Goal: Task Accomplishment & Management: Use online tool/utility

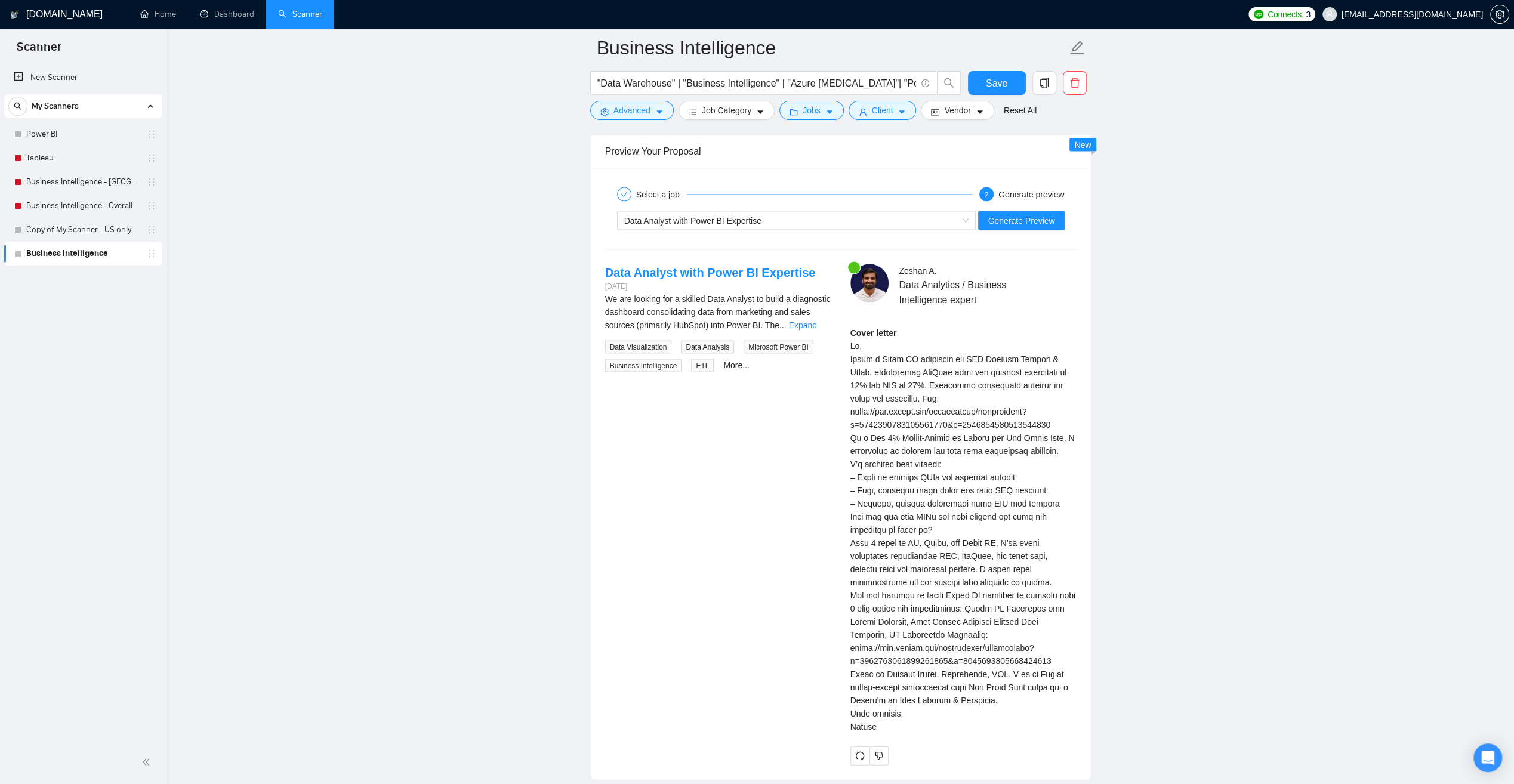
scroll to position [276, 0]
click at [150, 257] on icon "holder" at bounding box center [152, 253] width 5 height 7
click at [74, 255] on link "Business Intelligence" at bounding box center [83, 253] width 114 height 24
click at [1046, 83] on icon "copy" at bounding box center [1044, 83] width 8 height 10
click at [1039, 144] on span "Yes" at bounding box center [1036, 143] width 14 height 13
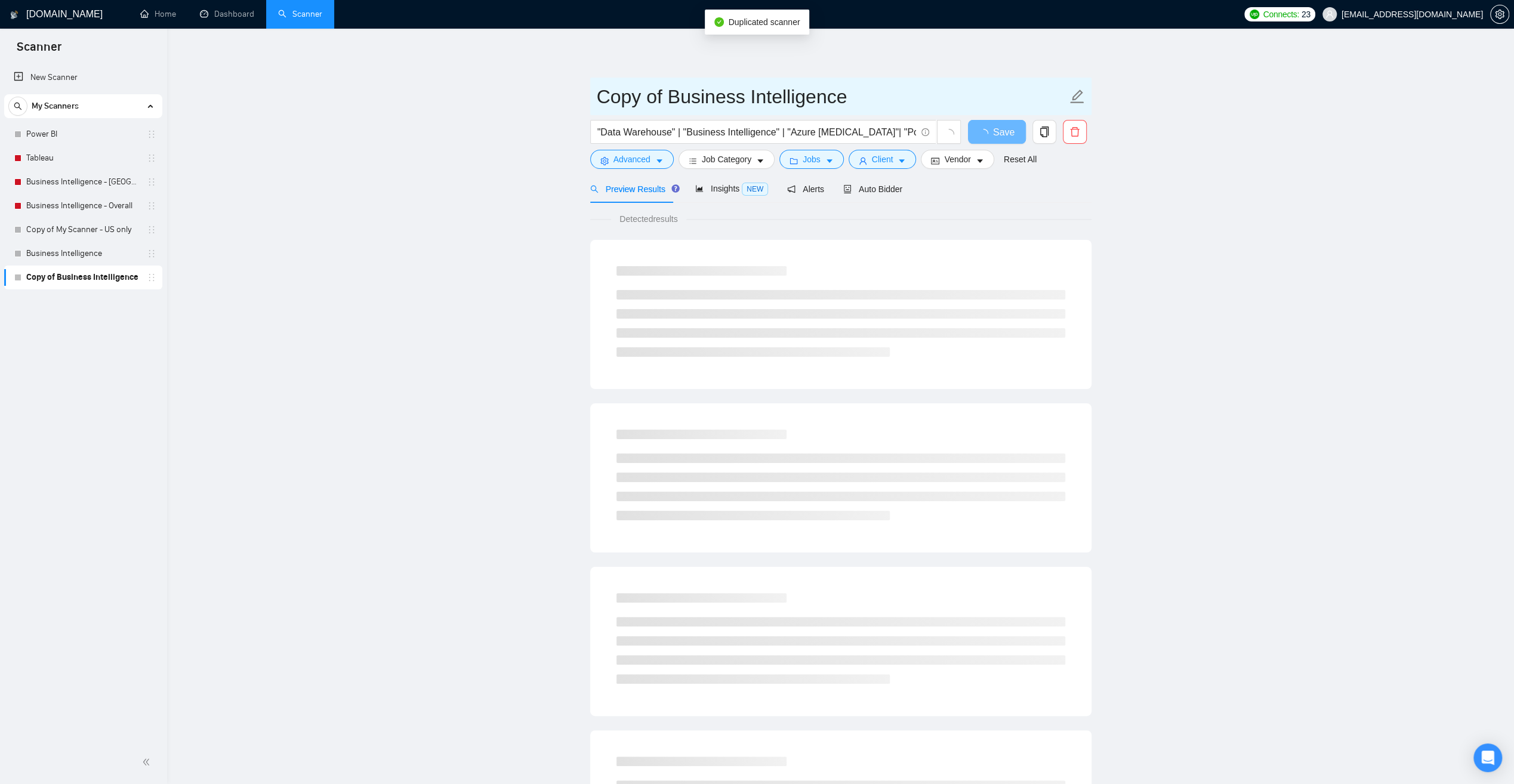
click at [1076, 97] on icon "edit" at bounding box center [1078, 97] width 16 height 16
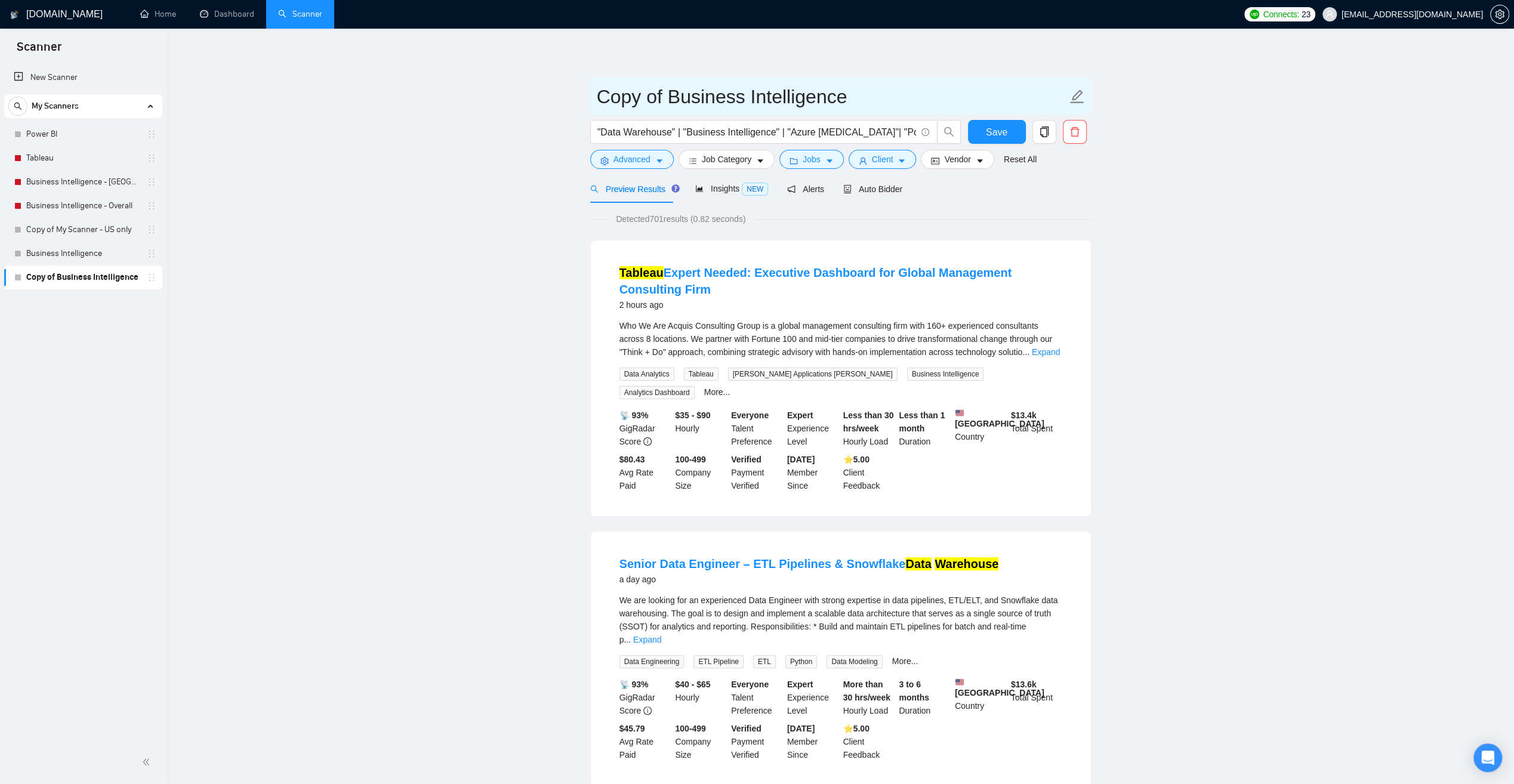
drag, startPoint x: 856, startPoint y: 100, endPoint x: 602, endPoint y: 106, distance: 254.1
click at [602, 106] on input "Copy of Business Intelligence" at bounding box center [832, 97] width 470 height 30
type input "Data Analytics and Power BI"
drag, startPoint x: 881, startPoint y: 191, endPoint x: 897, endPoint y: 200, distance: 18.4
click at [881, 189] on span "Auto Bidder" at bounding box center [872, 189] width 59 height 10
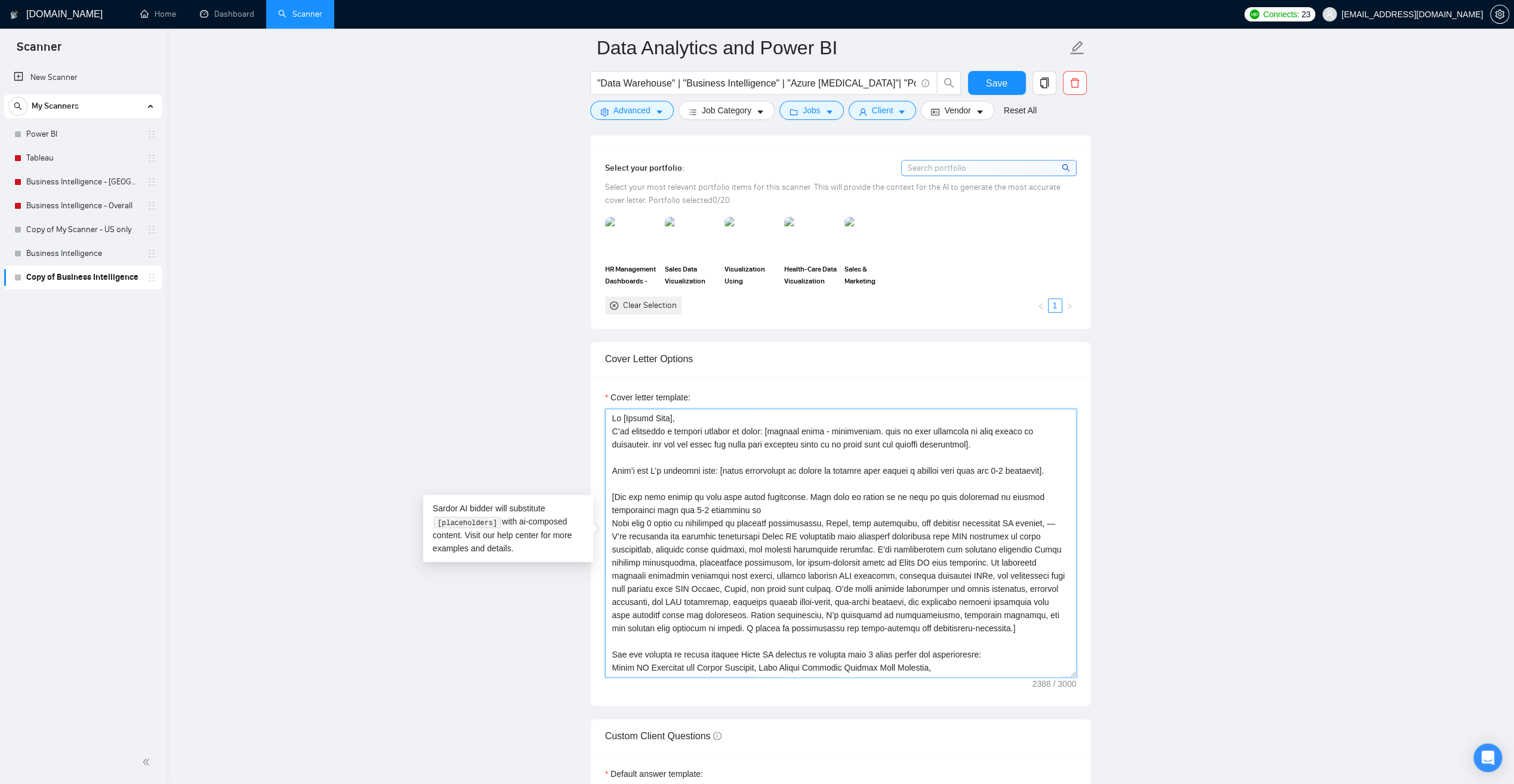
drag, startPoint x: 997, startPoint y: 581, endPoint x: 611, endPoint y: 430, distance: 414.5
click at [610, 431] on textarea "Cover letter template:" at bounding box center [841, 543] width 472 height 269
paste textarea "Hi [client name, never use company/country], [Project match: Cut reporting time…"
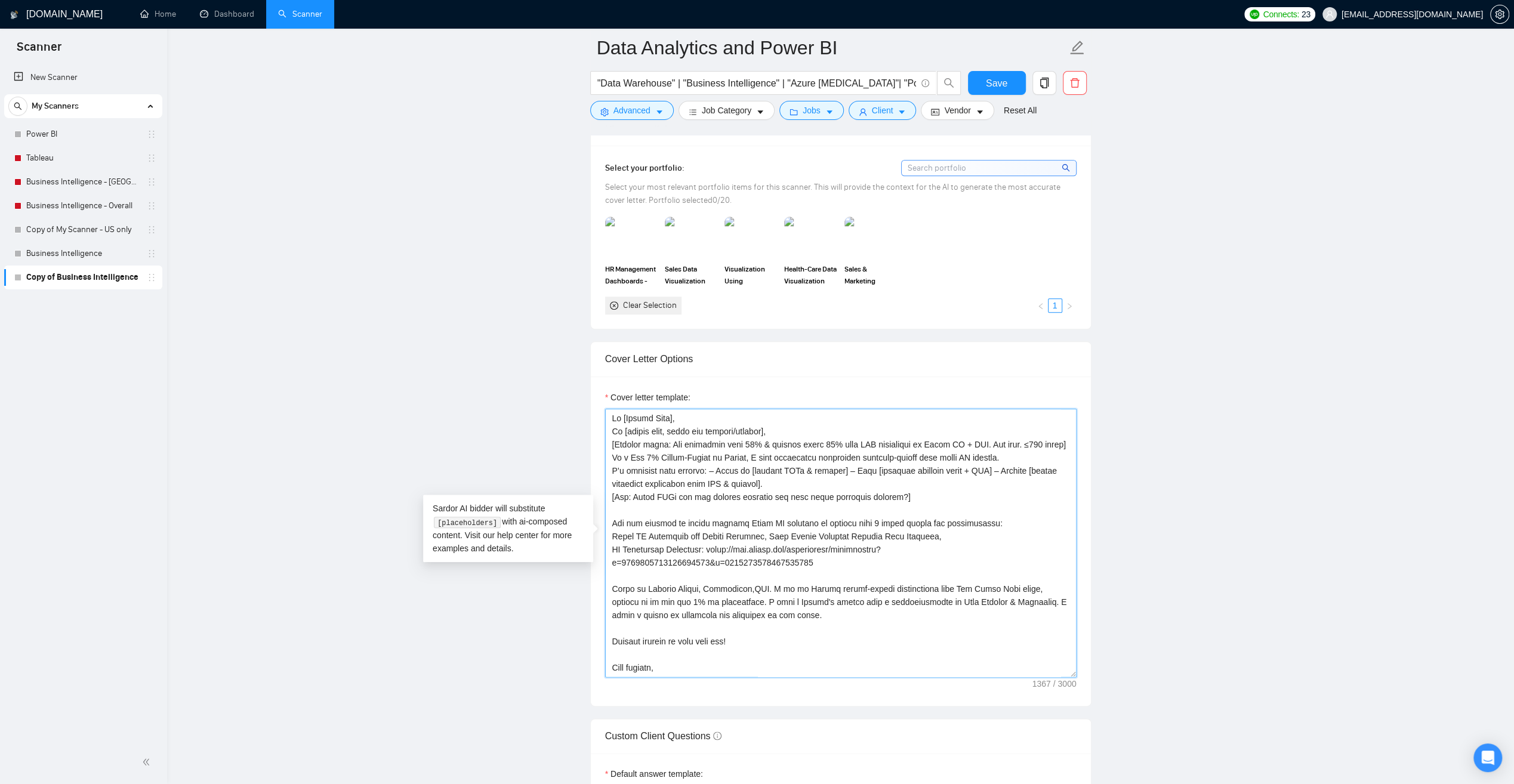
drag, startPoint x: 690, startPoint y: 413, endPoint x: 584, endPoint y: 414, distance: 106.0
click at [584, 414] on main "Data Analytics and Power BI "Data Warehouse" | "Business Intelligence" | "Azure…" at bounding box center [840, 582] width 1309 height 3217
click at [610, 429] on textarea "Cover letter template:" at bounding box center [841, 543] width 472 height 269
click at [985, 494] on textarea "Cover letter template:" at bounding box center [841, 543] width 472 height 269
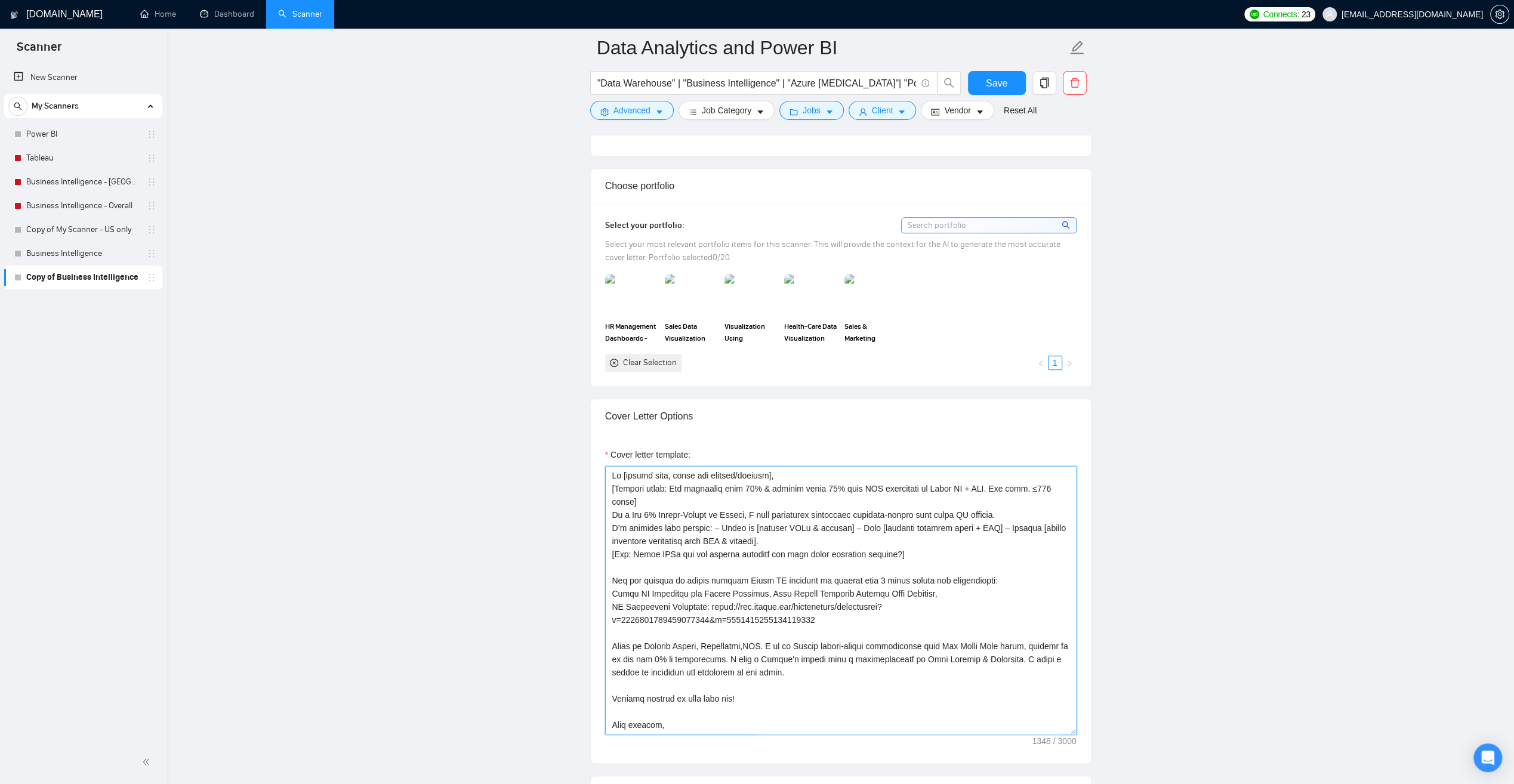
scroll to position [1015, 0]
click at [767, 539] on textarea "Cover letter template:" at bounding box center [841, 602] width 472 height 269
click at [1001, 525] on textarea "Cover letter template:" at bounding box center [841, 602] width 472 height 269
click at [849, 527] on textarea "Cover letter template:" at bounding box center [841, 602] width 472 height 269
type textarea "Lo [ipsumd sita, conse adi elitsed/doeiusm], [Tempori utlab: Etd magnaaliq enim…"
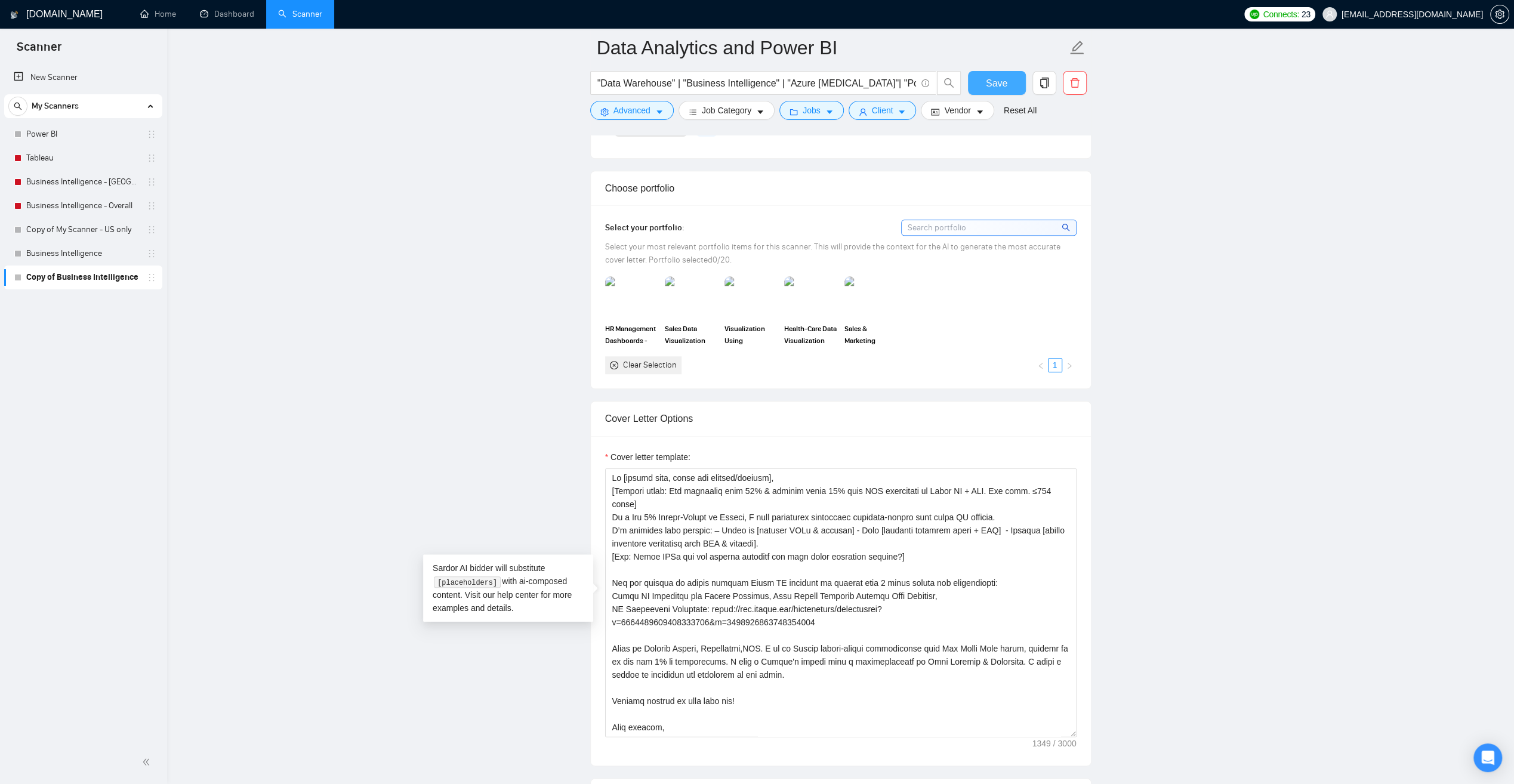
click at [1000, 82] on span "Save" at bounding box center [996, 83] width 22 height 15
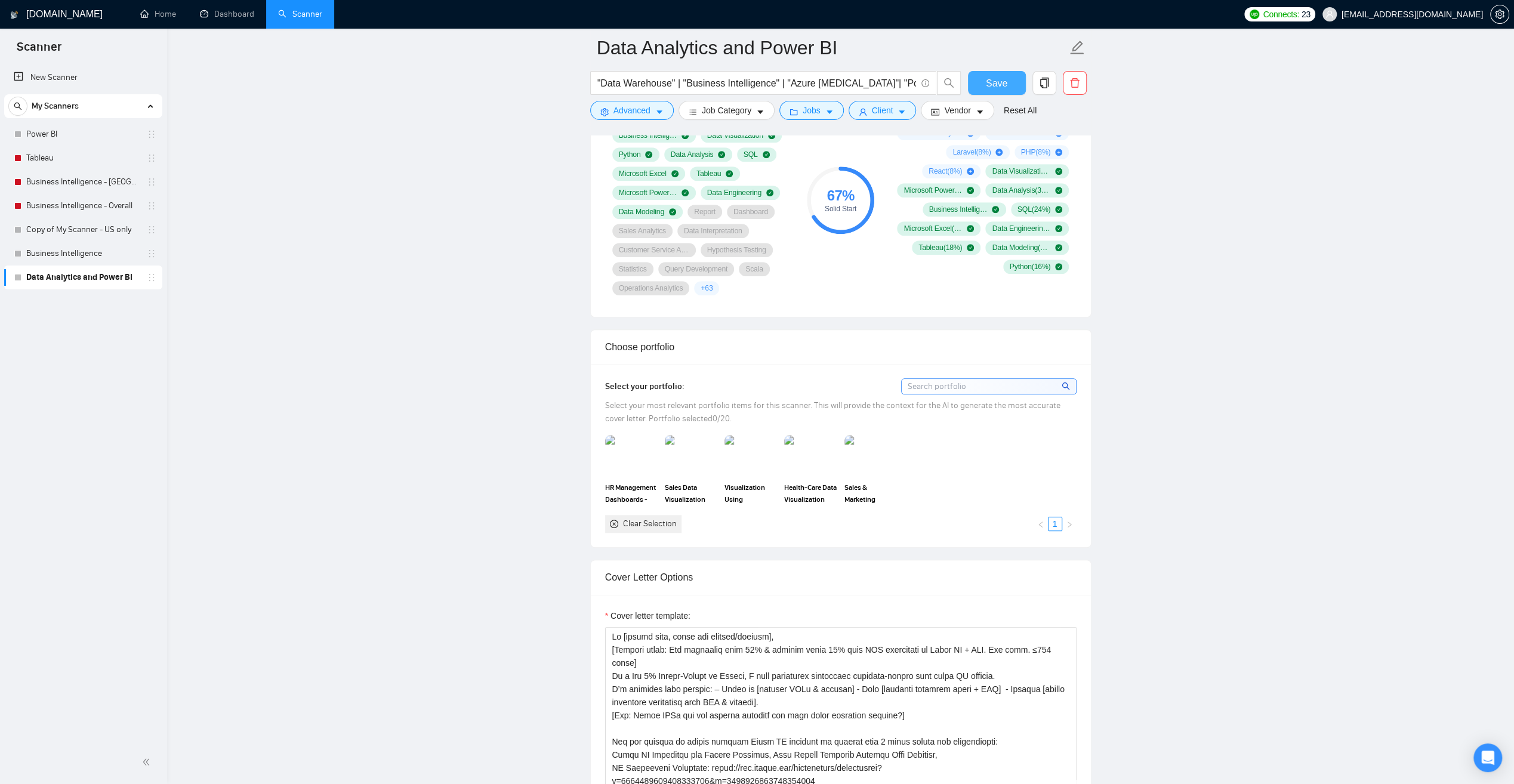
scroll to position [895, 0]
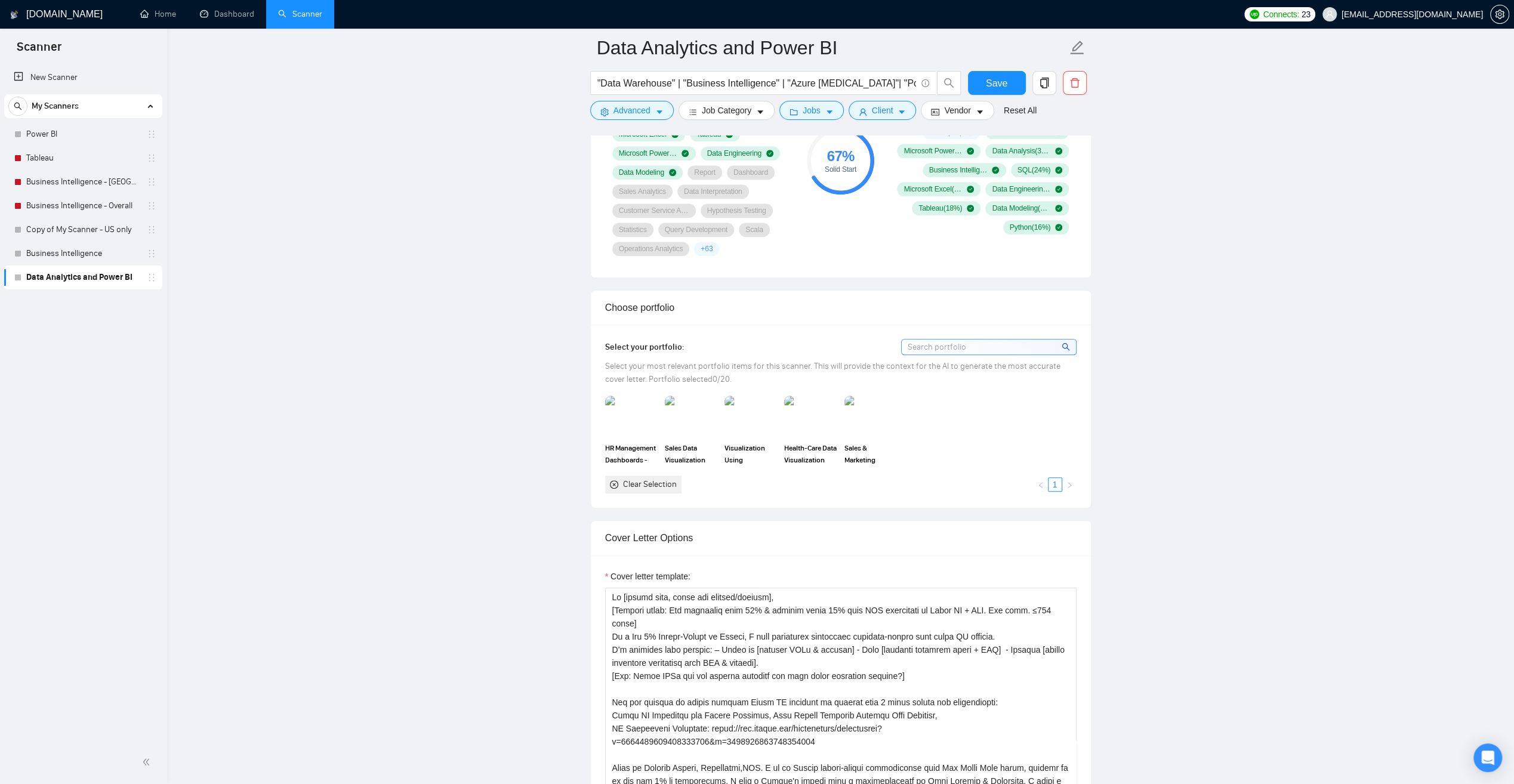
click at [1025, 544] on div "Cover Letter Options" at bounding box center [841, 538] width 472 height 34
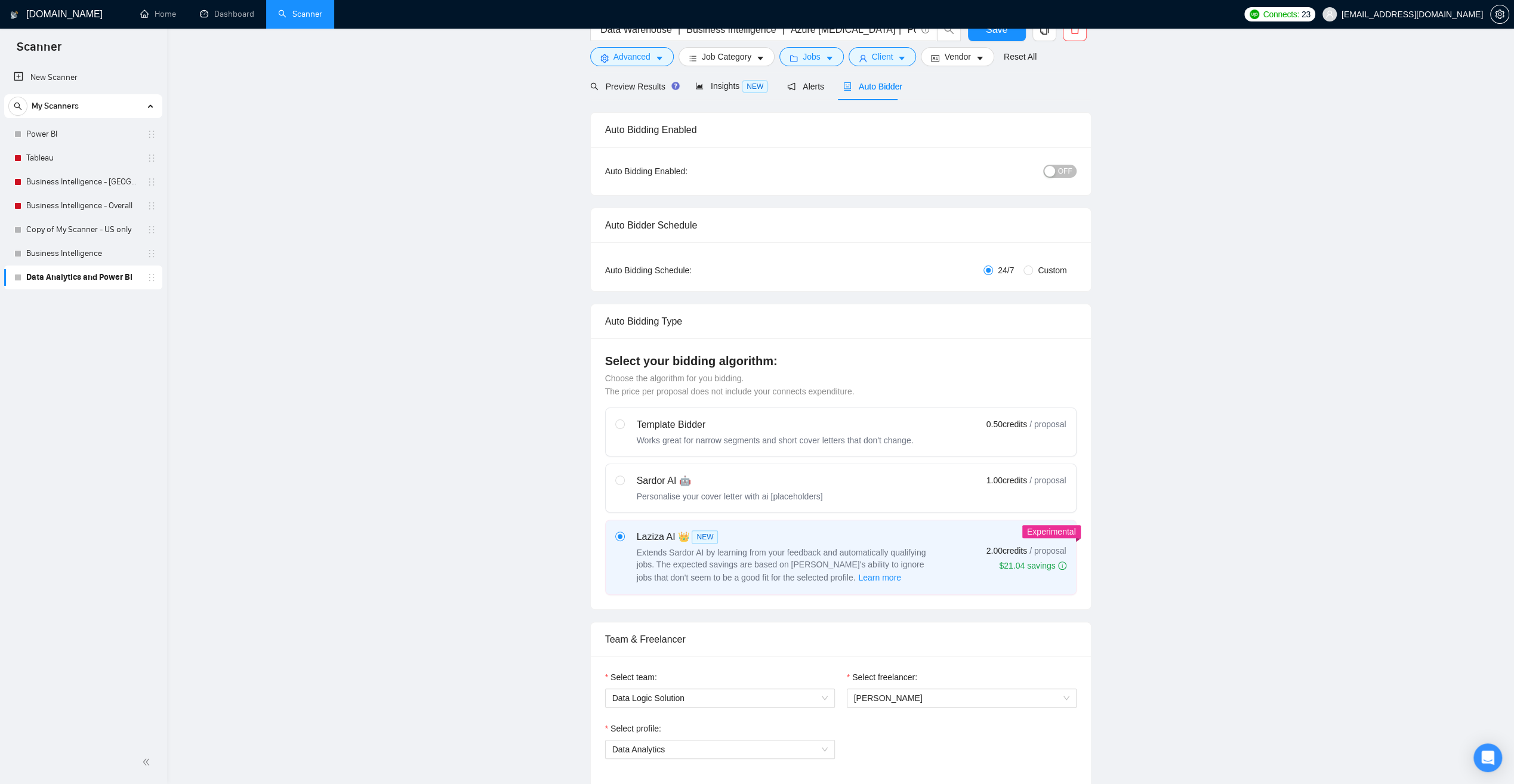
scroll to position [0, 0]
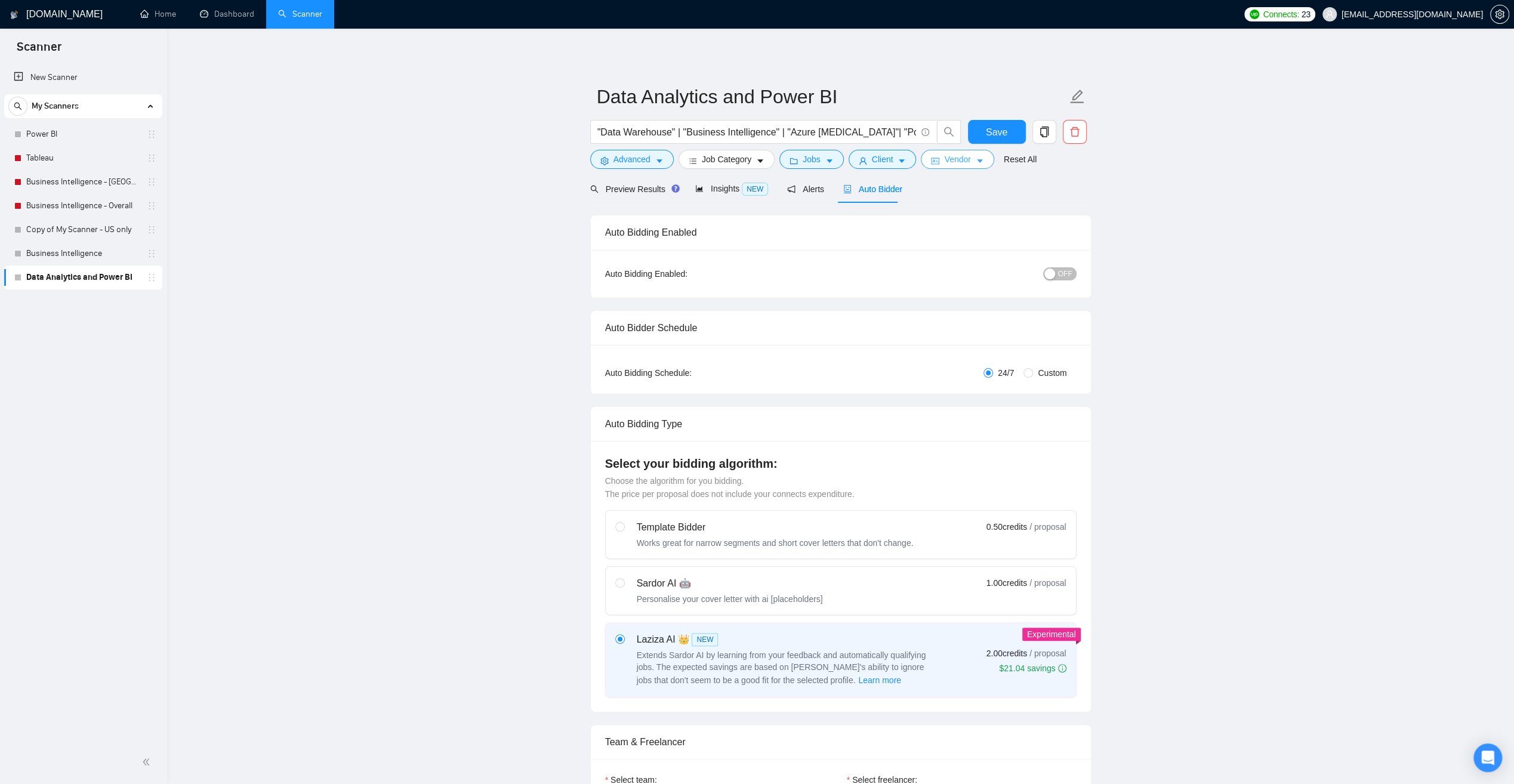
click at [977, 160] on icon "caret-down" at bounding box center [979, 161] width 6 height 3
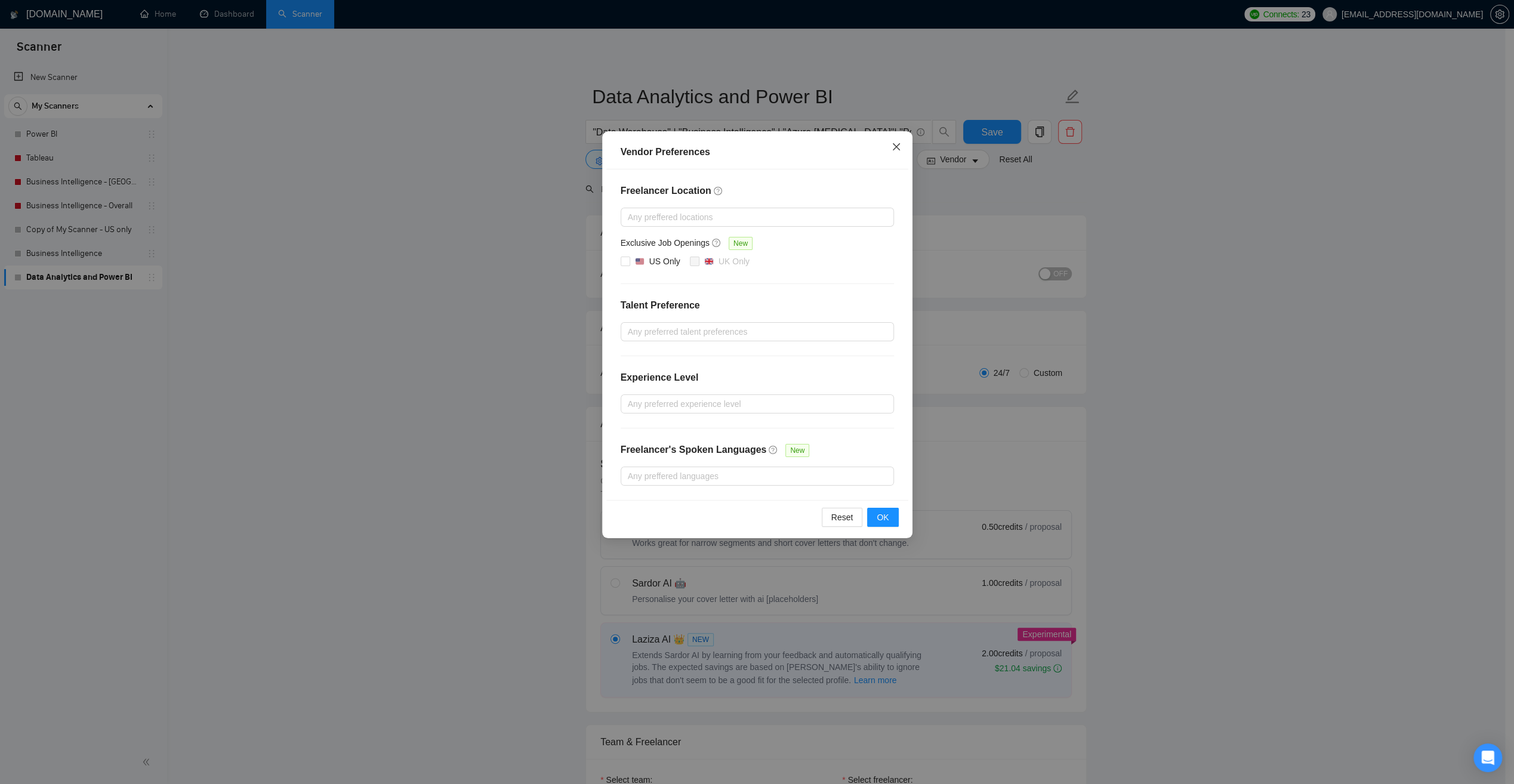
click at [895, 144] on icon "close" at bounding box center [896, 146] width 10 height 10
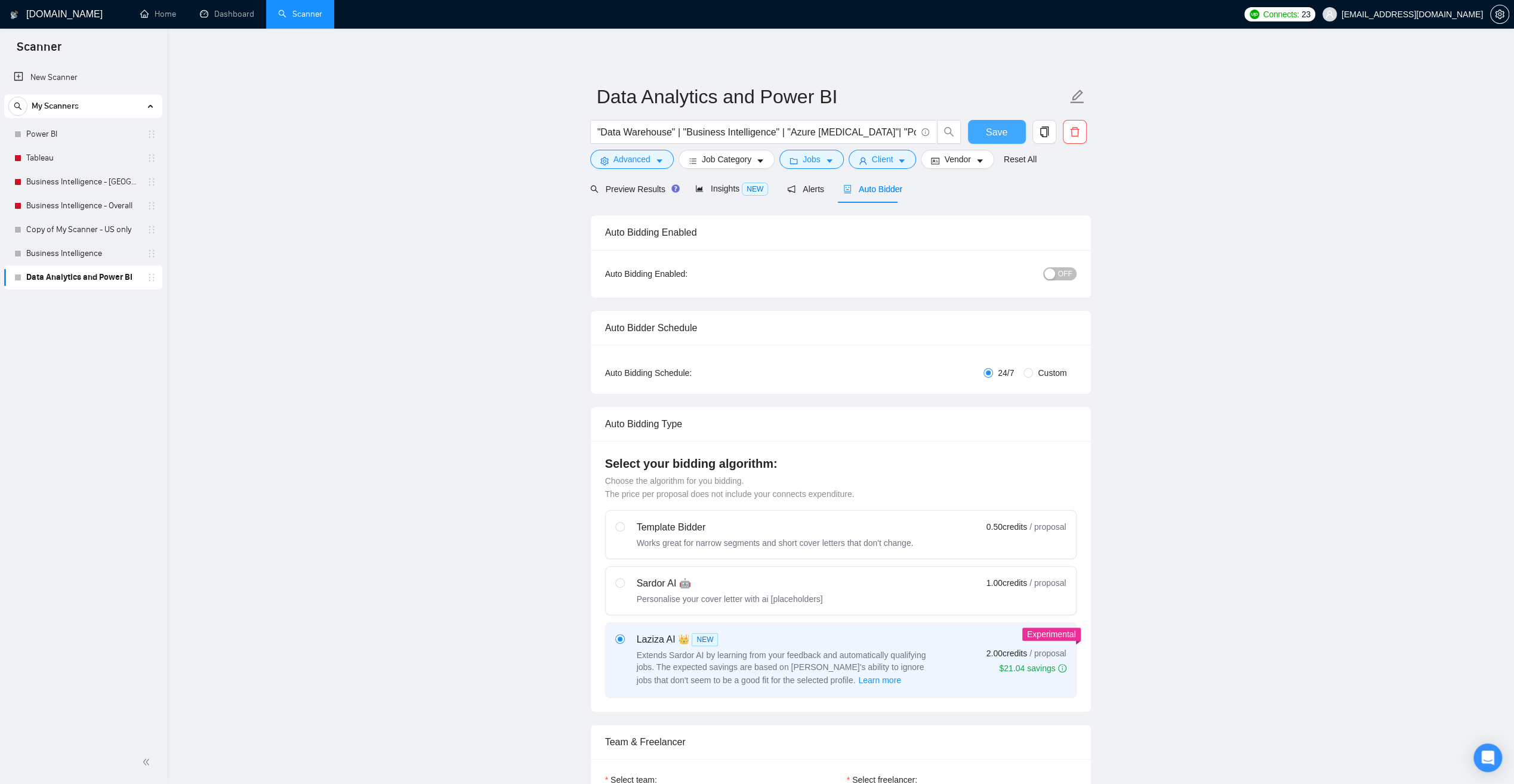
click at [1004, 131] on span "Save" at bounding box center [996, 132] width 22 height 15
drag, startPoint x: 635, startPoint y: 188, endPoint x: 653, endPoint y: 195, distance: 19.3
click at [636, 188] on span "Preview Results" at bounding box center [633, 189] width 86 height 10
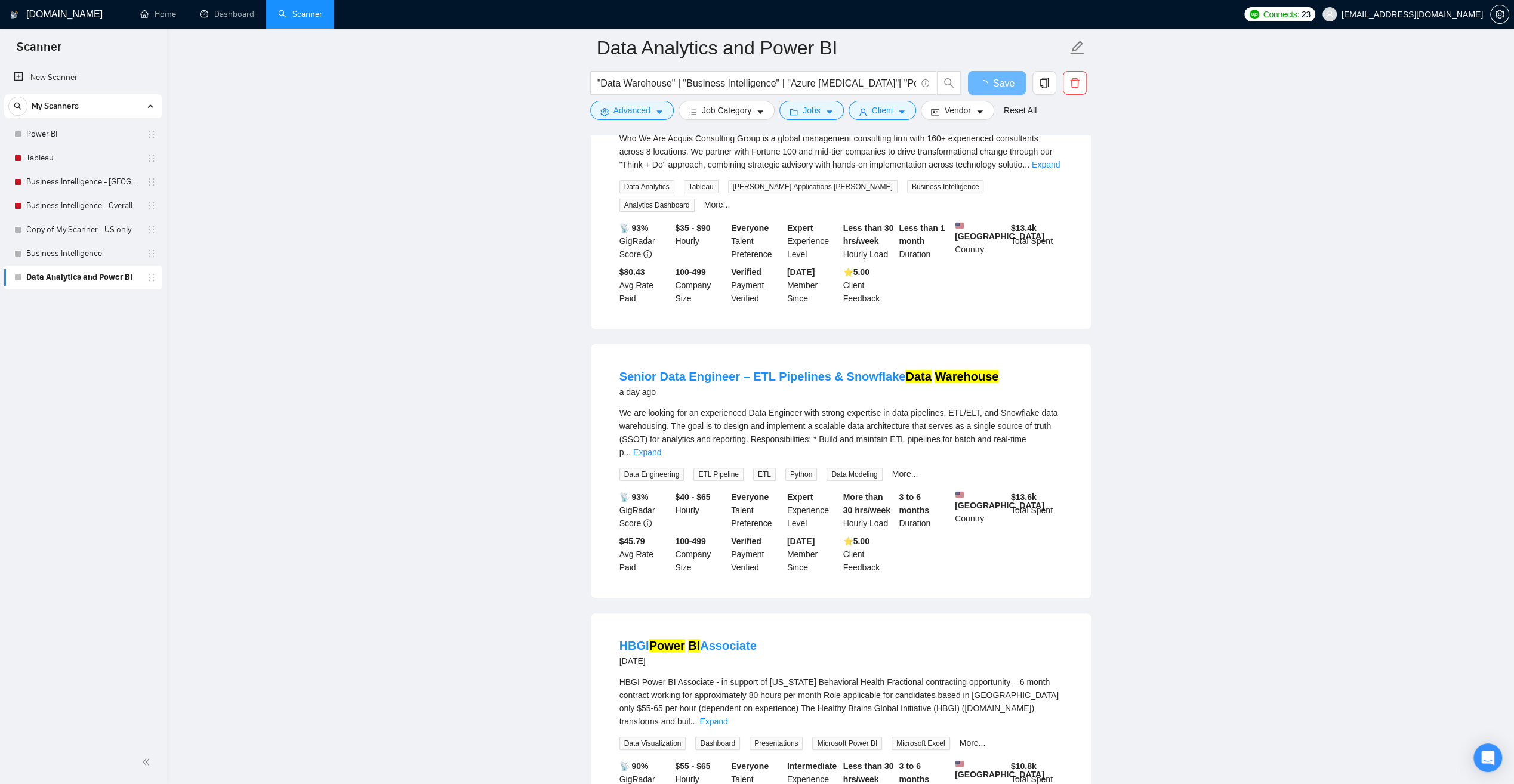
scroll to position [537, 0]
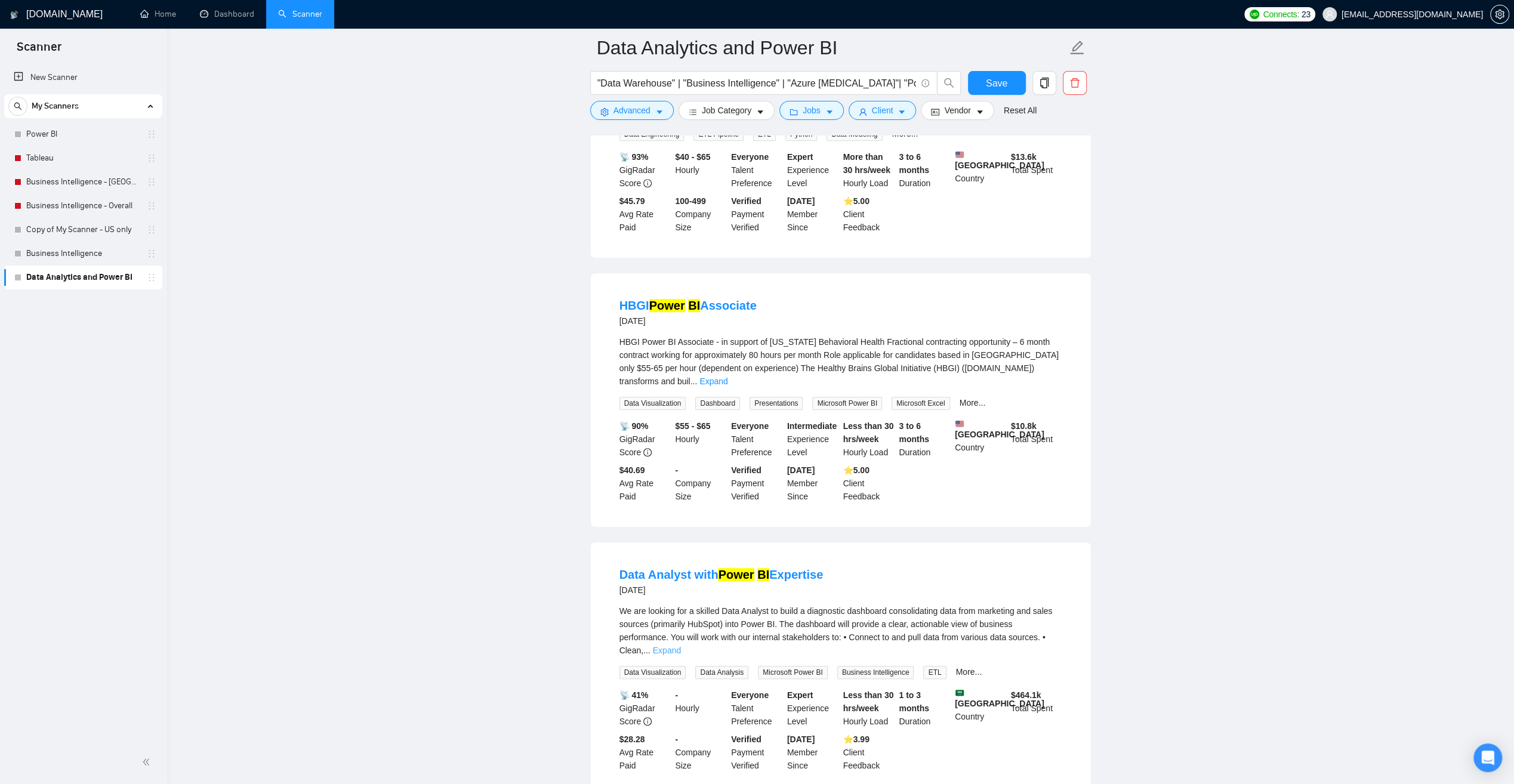
click at [681, 645] on link "Expand" at bounding box center [666, 650] width 28 height 10
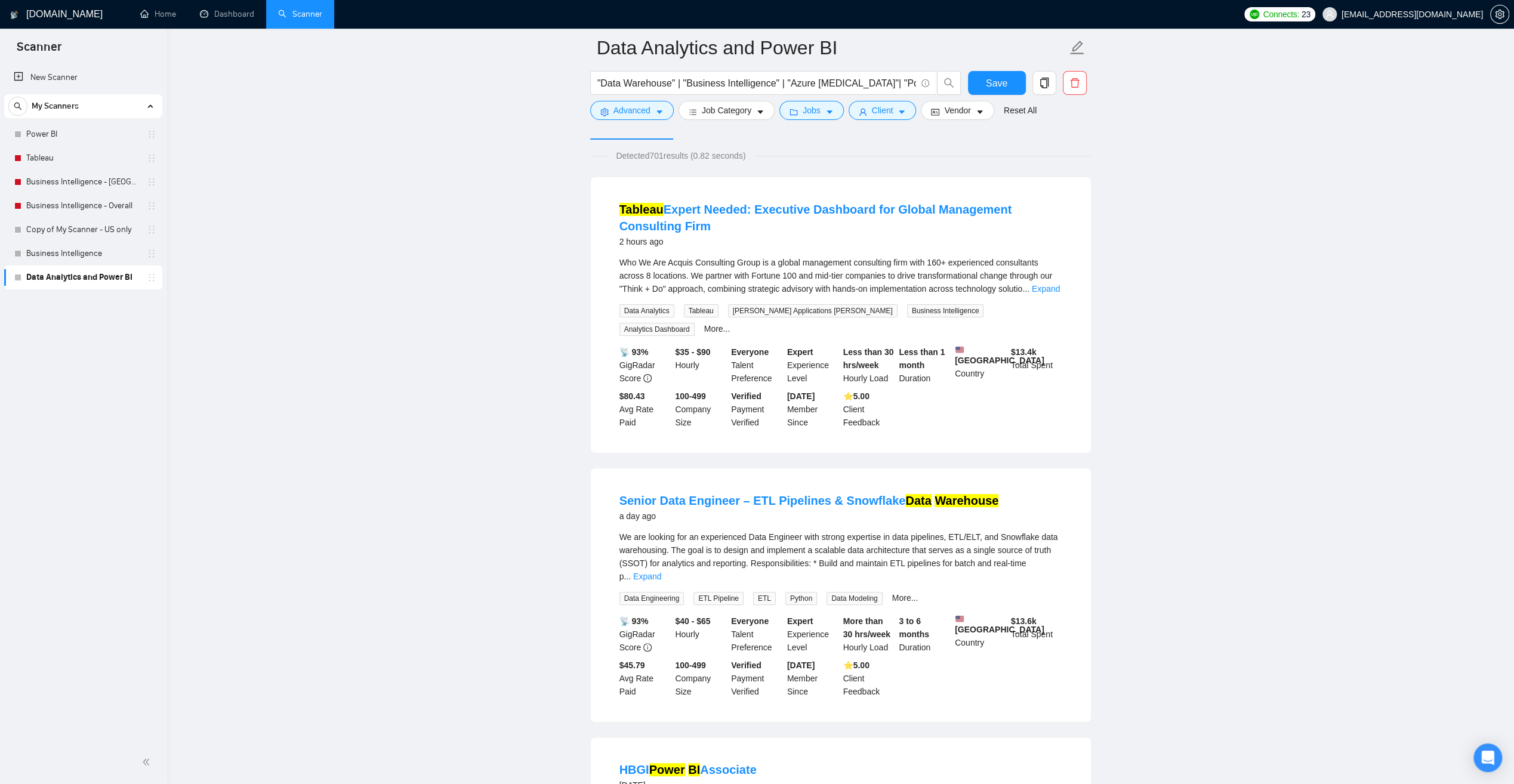
scroll to position [59, 0]
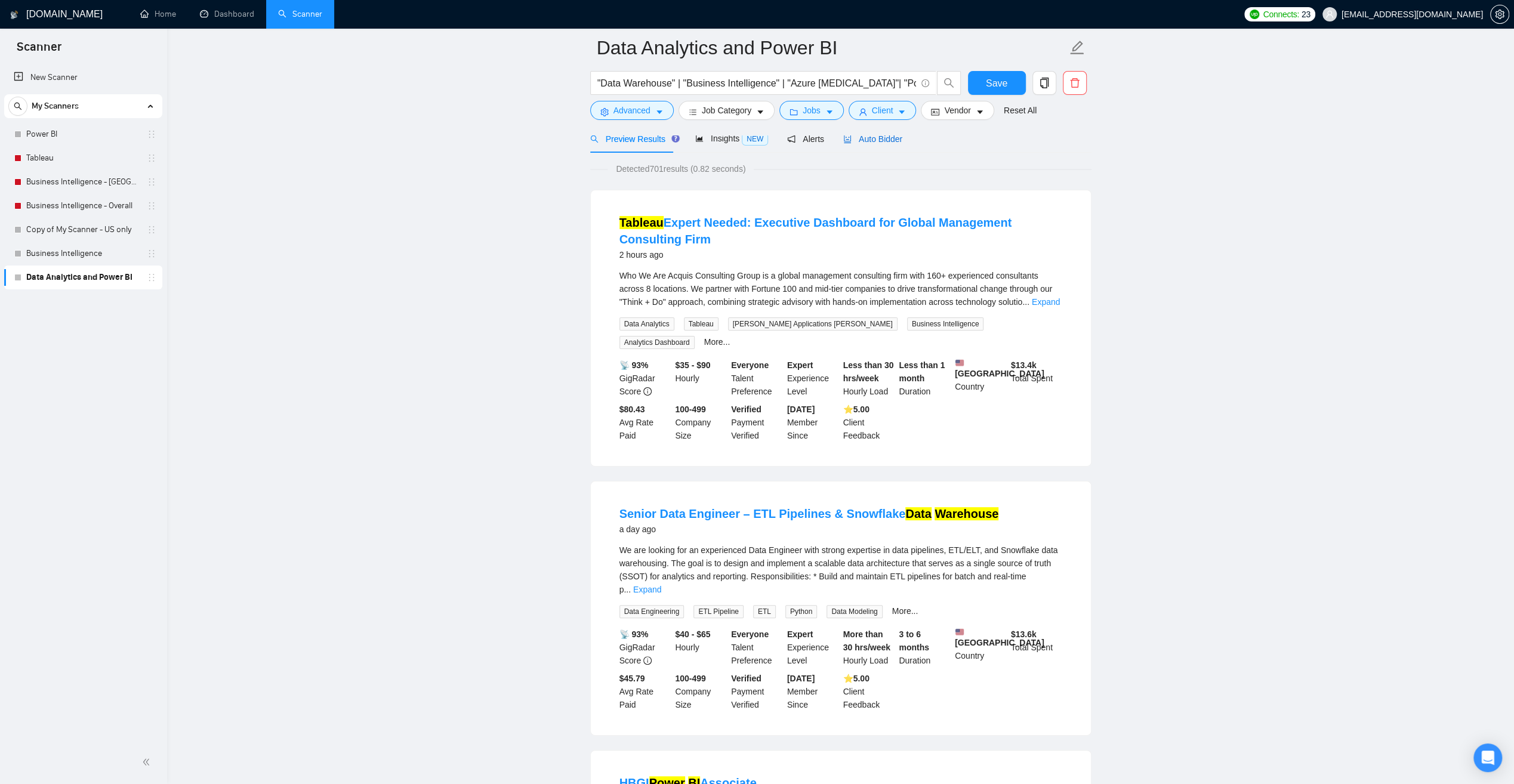
click at [881, 135] on span "Auto Bidder" at bounding box center [872, 139] width 59 height 10
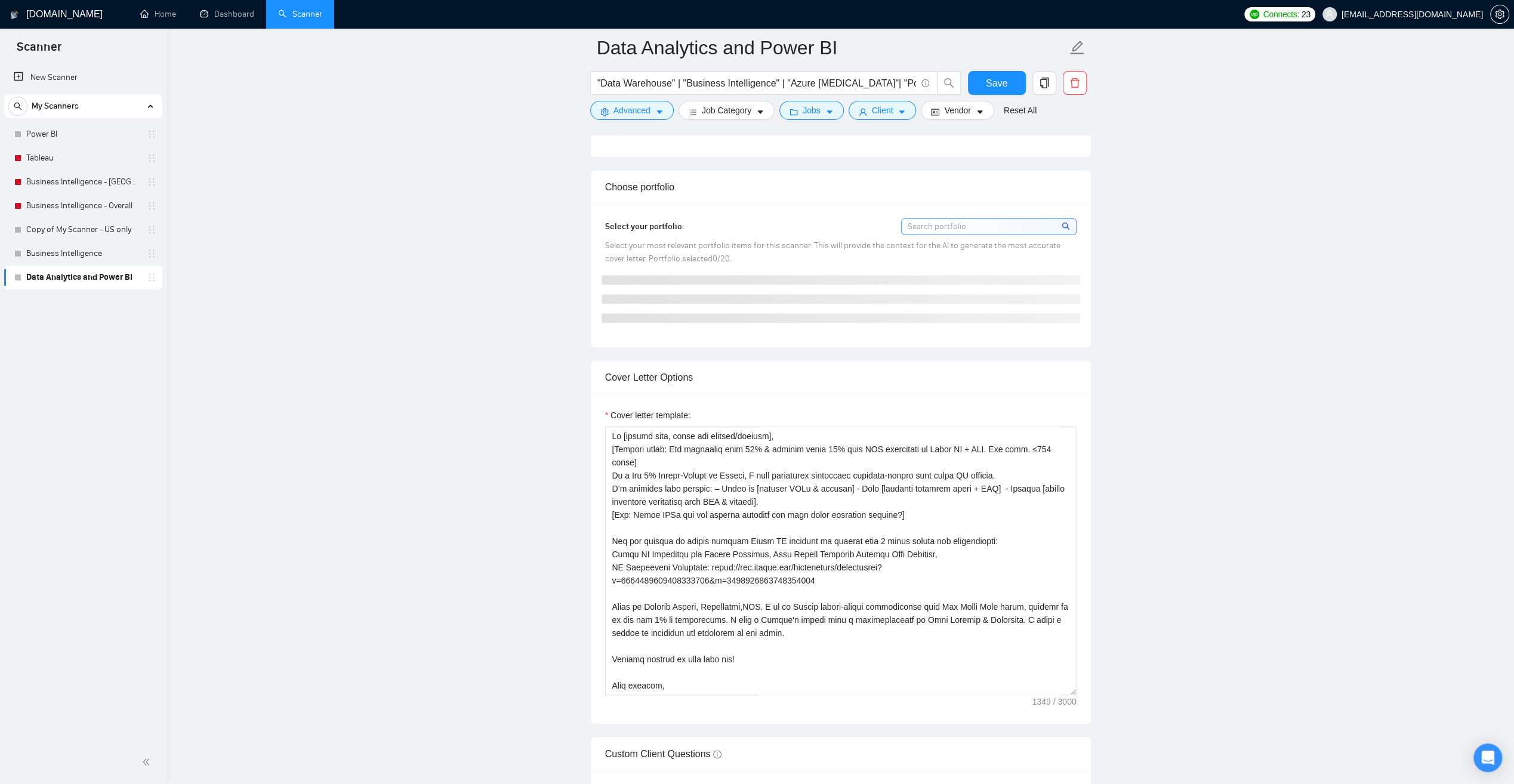
scroll to position [1015, 0]
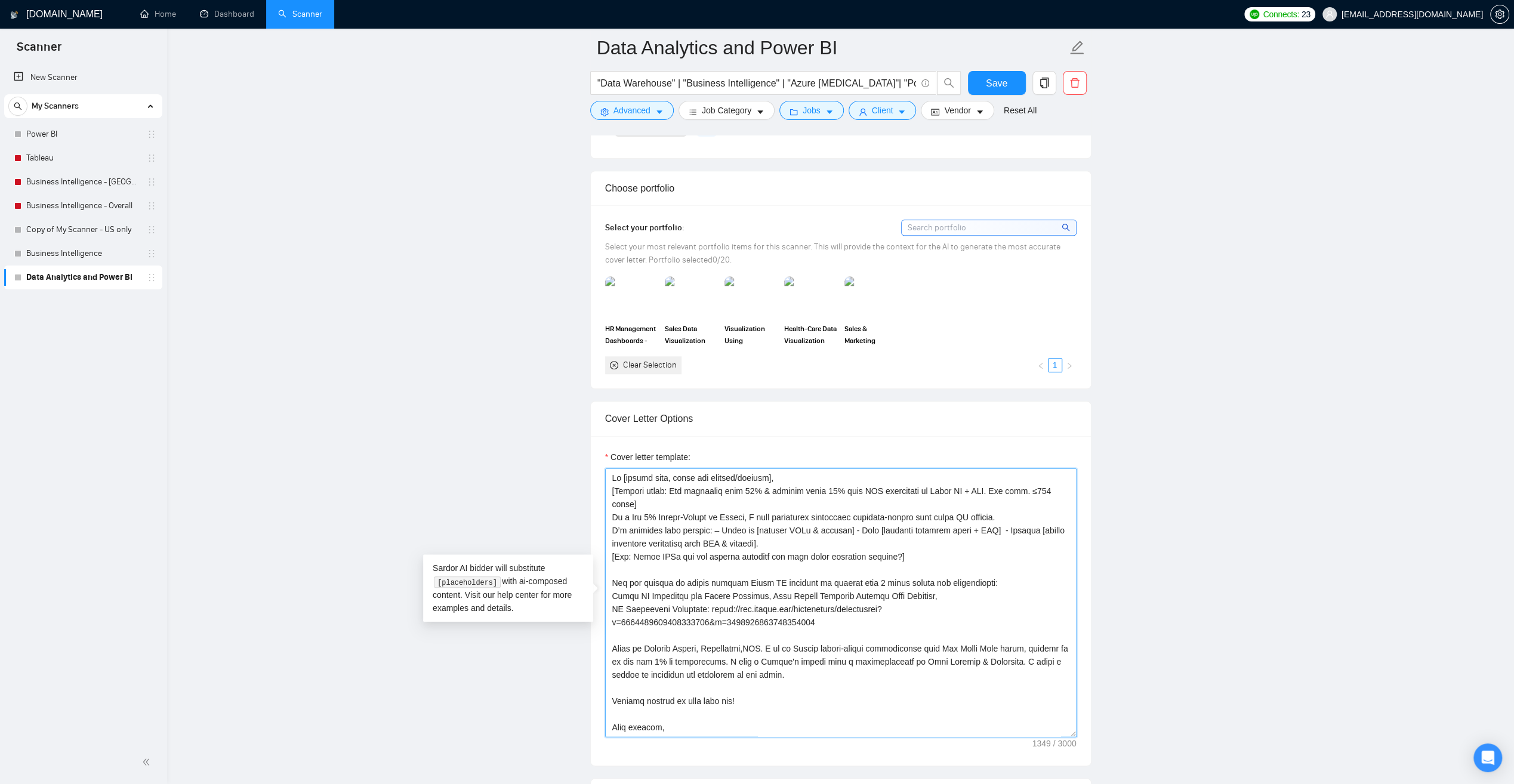
drag, startPoint x: 612, startPoint y: 487, endPoint x: 904, endPoint y: 557, distance: 300.3
click at [904, 557] on textarea "Cover letter template:" at bounding box center [841, 602] width 472 height 269
paste textarea "Open with a precise observation from the job post, ideally something nuanced mo…"
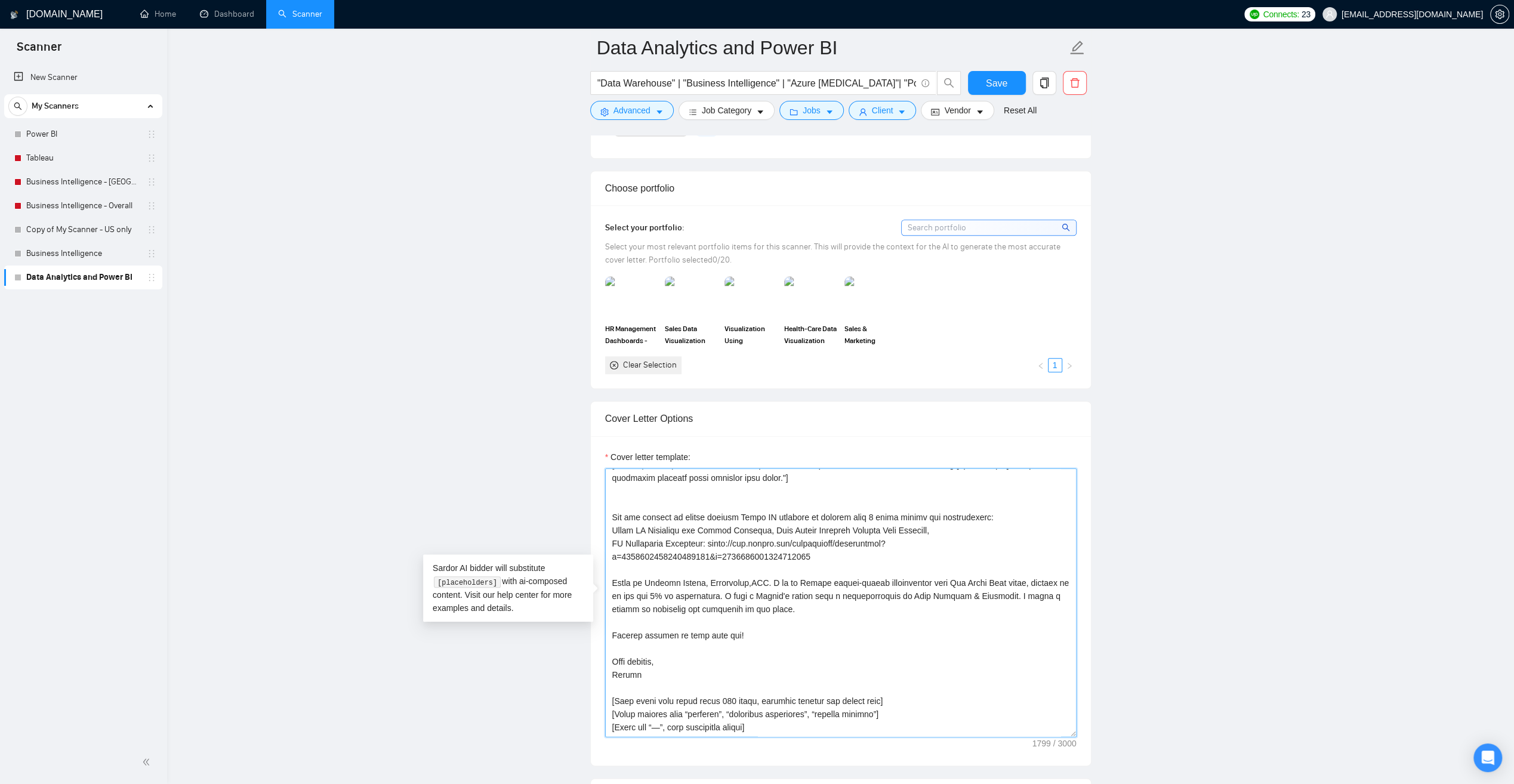
scroll to position [210, 0]
type textarea "Lo [ipsumd sita, conse adi elitsed/doeiusm], [Temp inci u laboree doloremagna a…"
click at [1141, 645] on main "Data Analytics and Power BI "Data Warehouse" | "Business Intelligence" | "Azure…" at bounding box center [840, 642] width 1309 height 3217
click at [998, 79] on span "Save" at bounding box center [996, 83] width 22 height 15
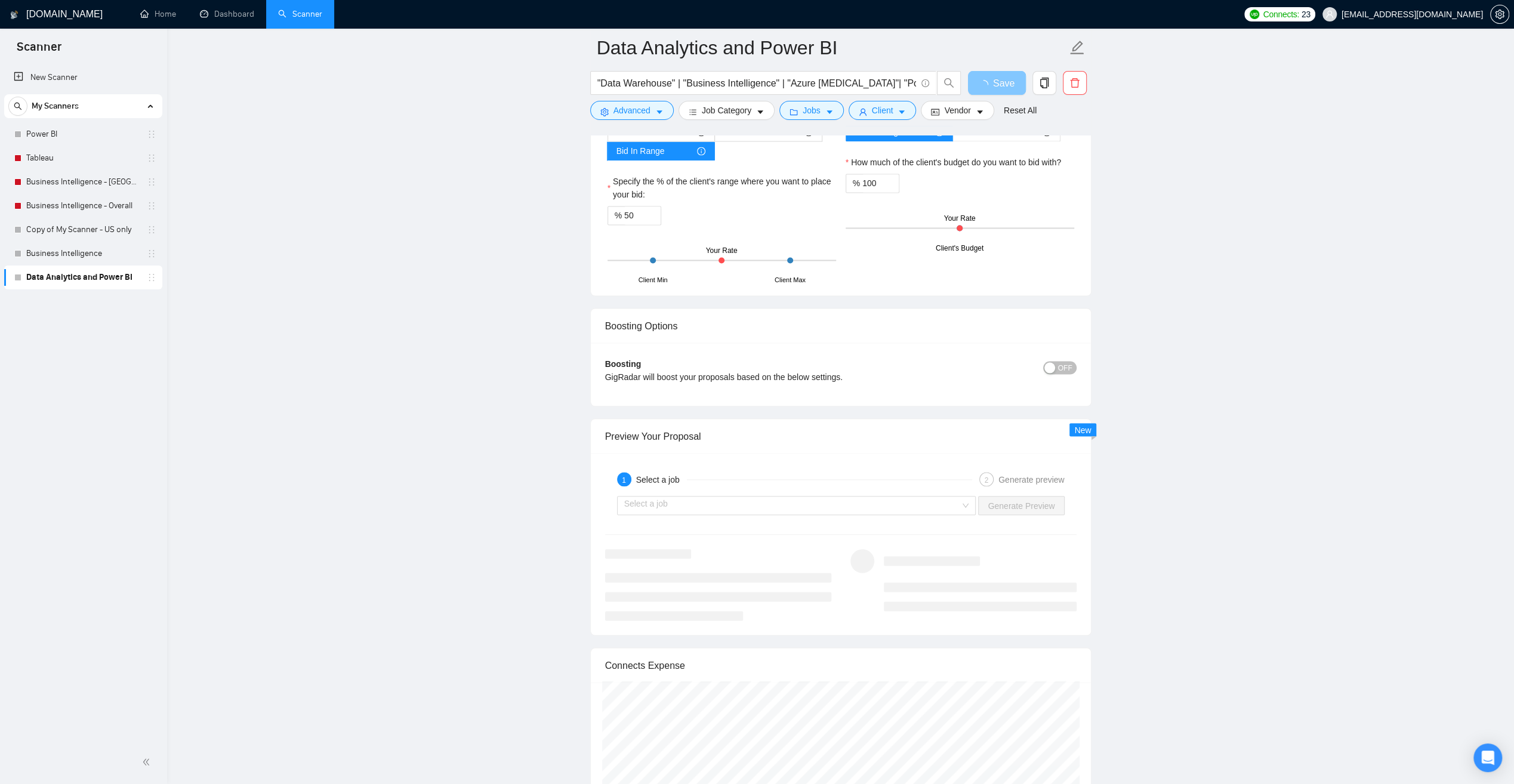
scroll to position [1969, 0]
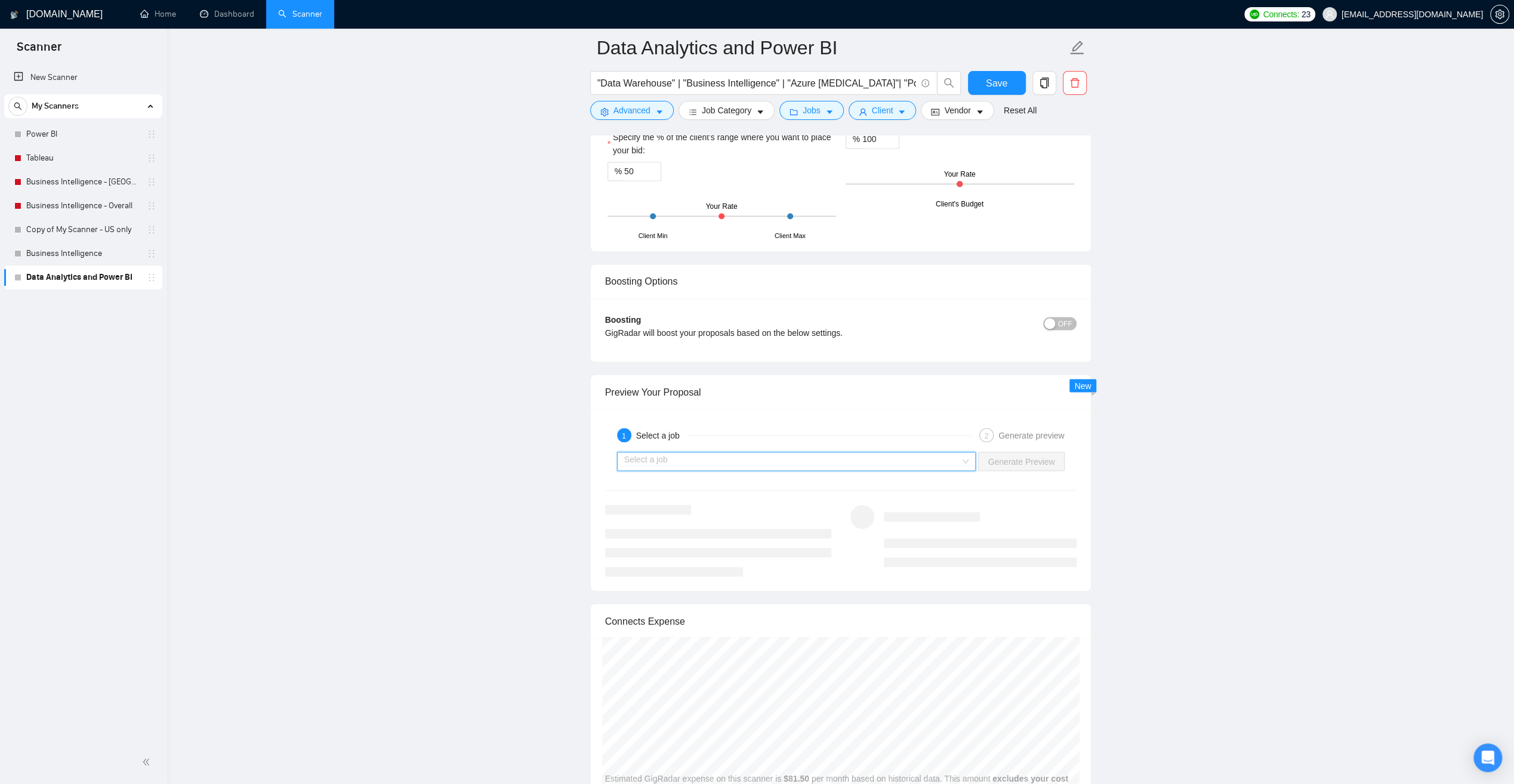
click at [913, 452] on input "search" at bounding box center [792, 461] width 337 height 18
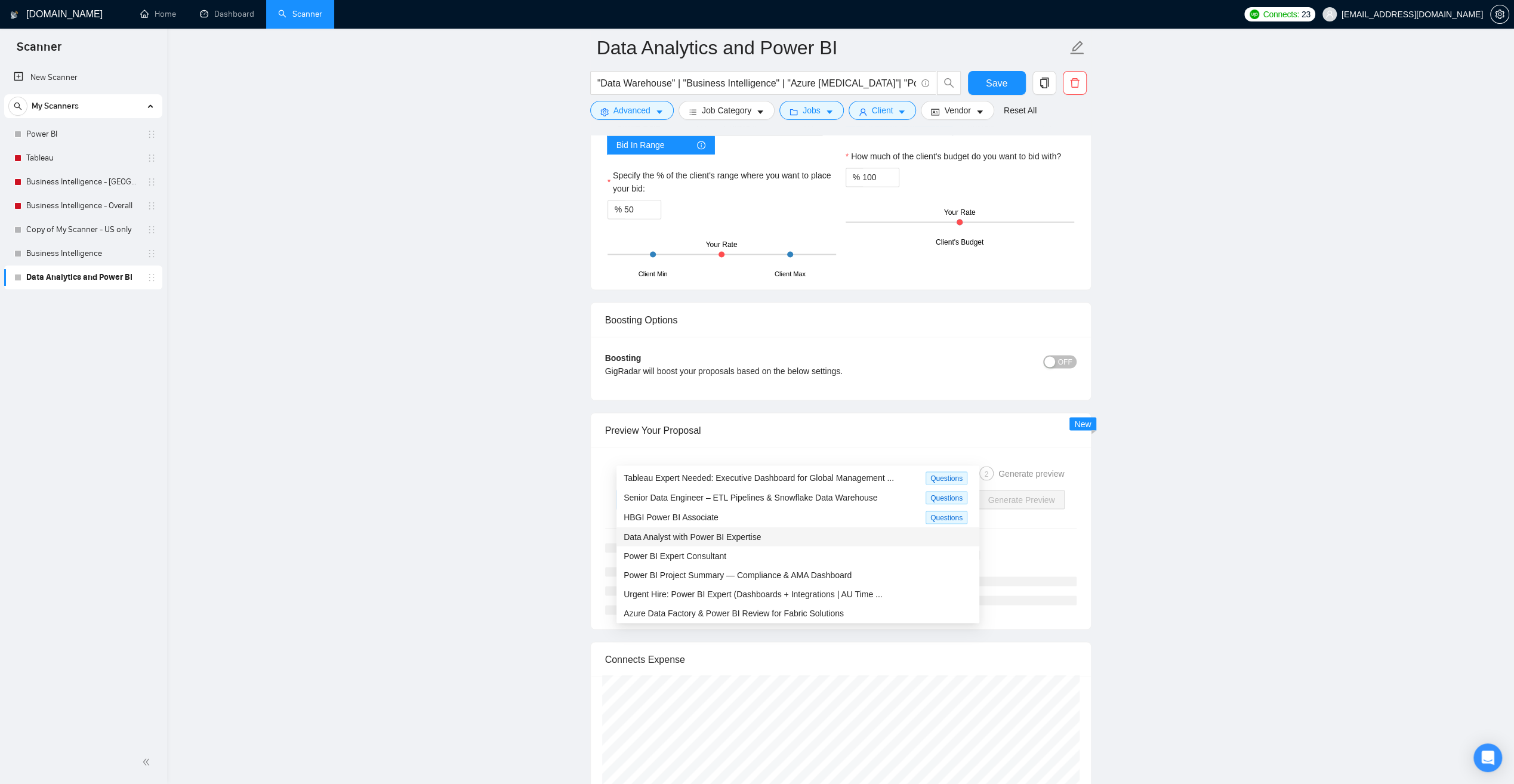
click at [736, 537] on span "Data Analyst with Power BI Expertise" at bounding box center [692, 536] width 137 height 10
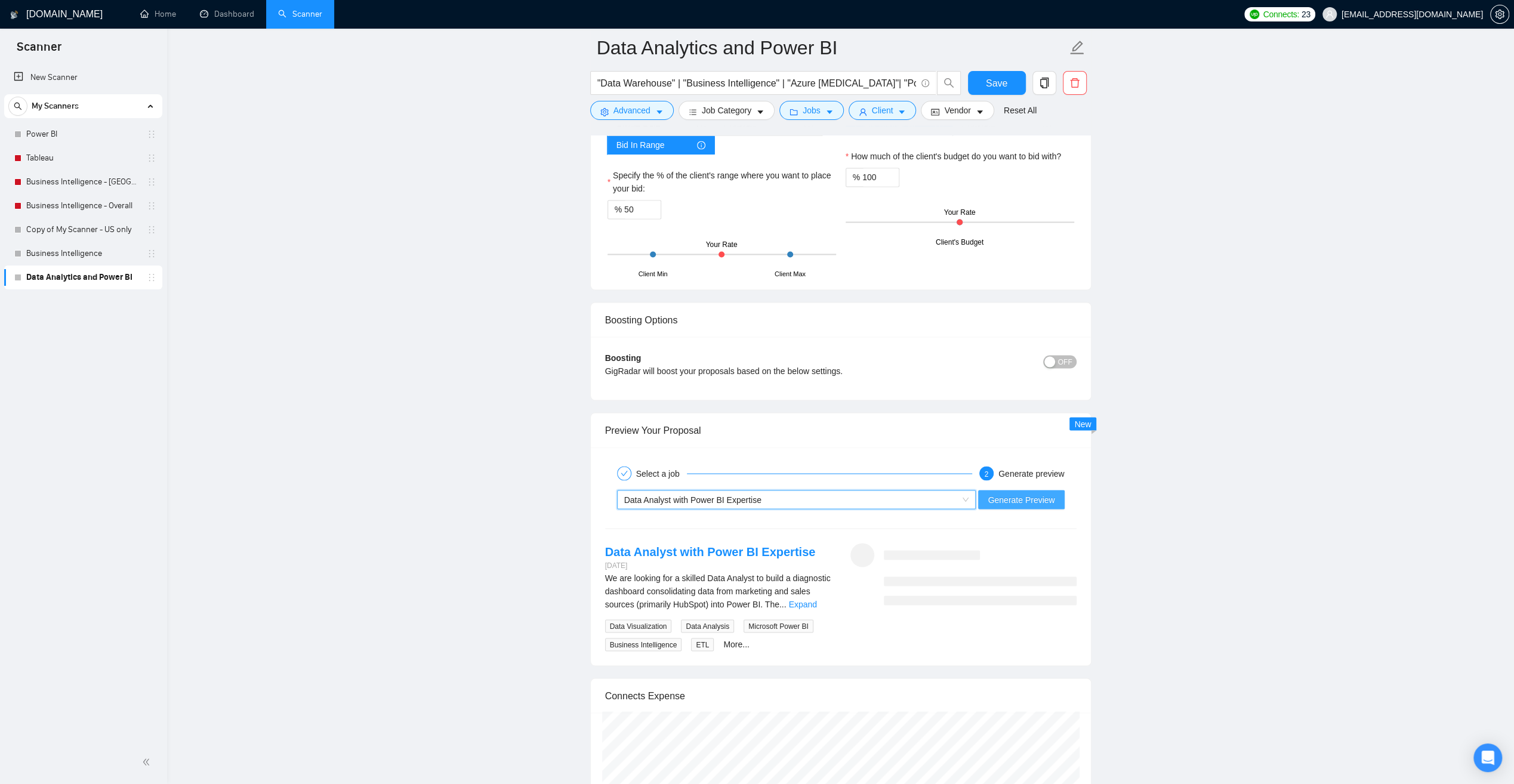
click at [1006, 493] on span "Generate Preview" at bounding box center [1021, 499] width 67 height 13
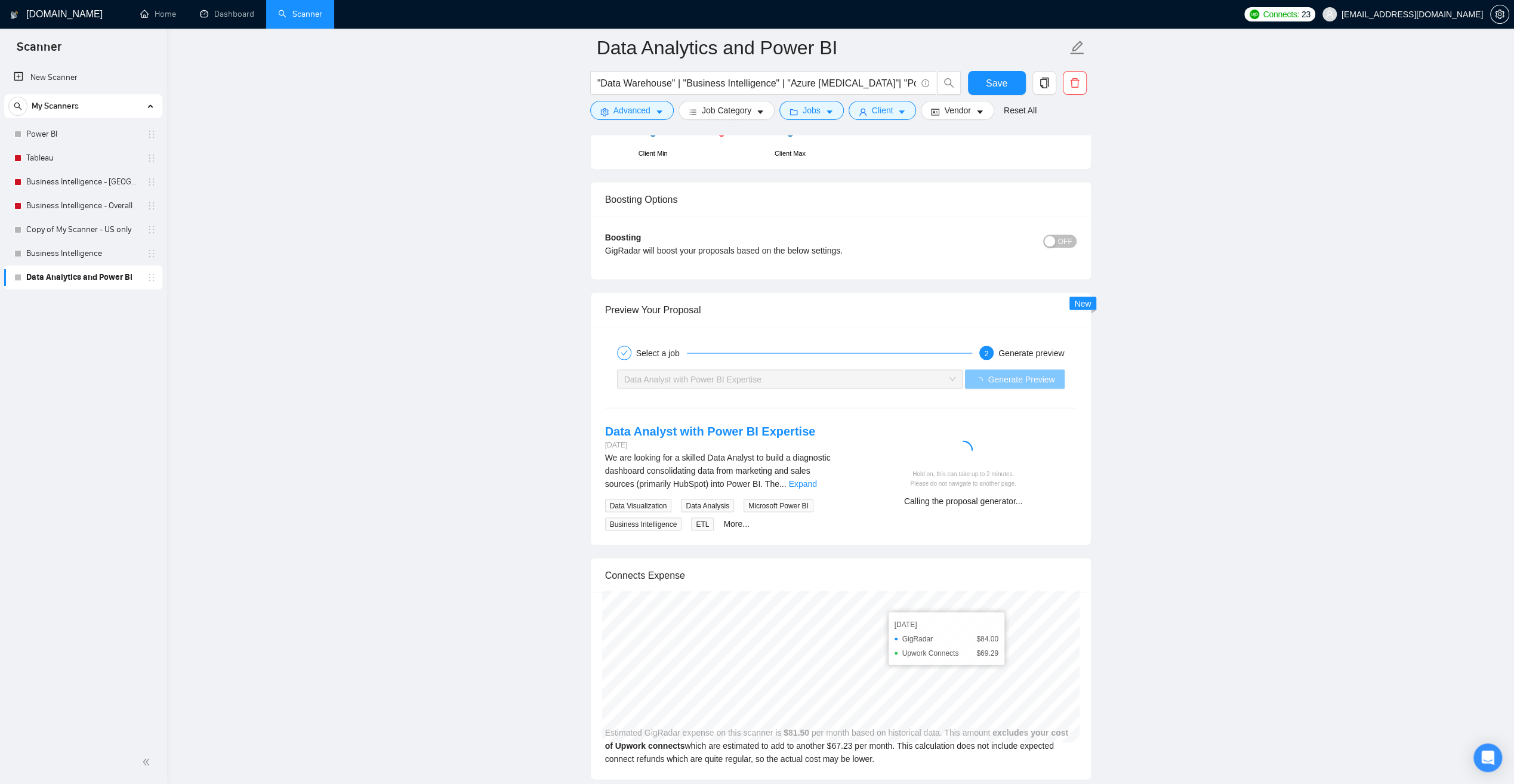
scroll to position [2089, 0]
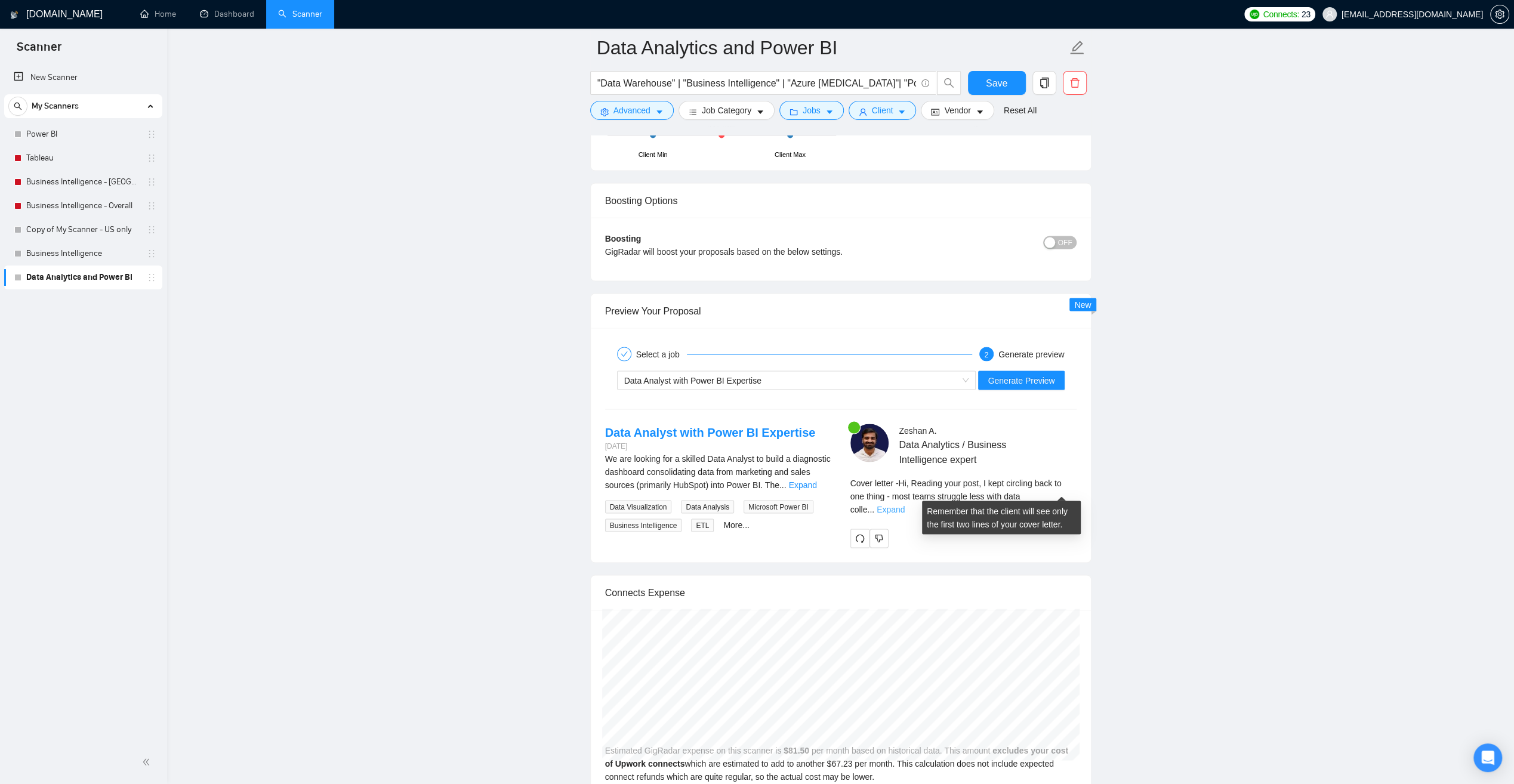
click at [905, 504] on link "Expand" at bounding box center [891, 509] width 28 height 10
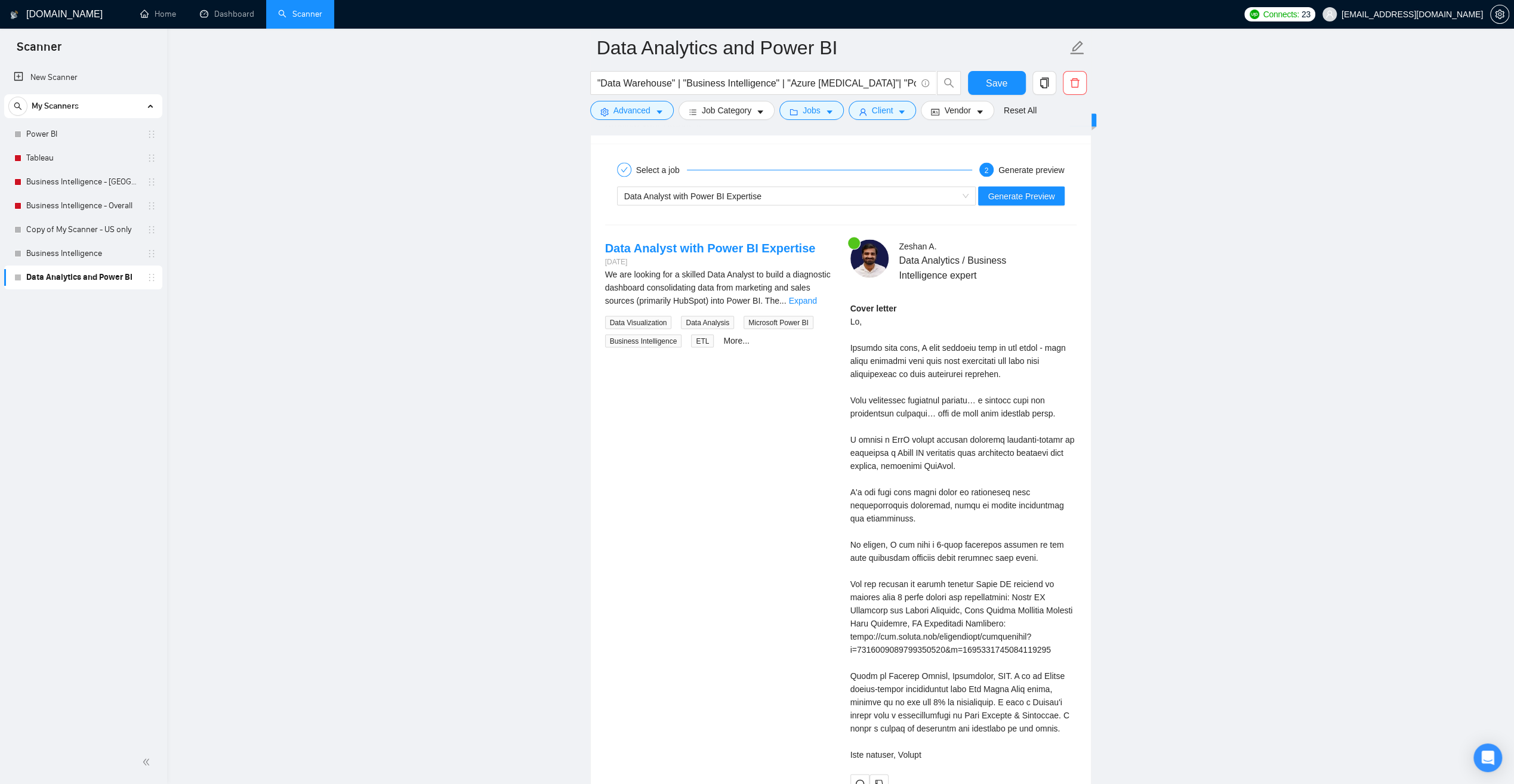
scroll to position [2268, 0]
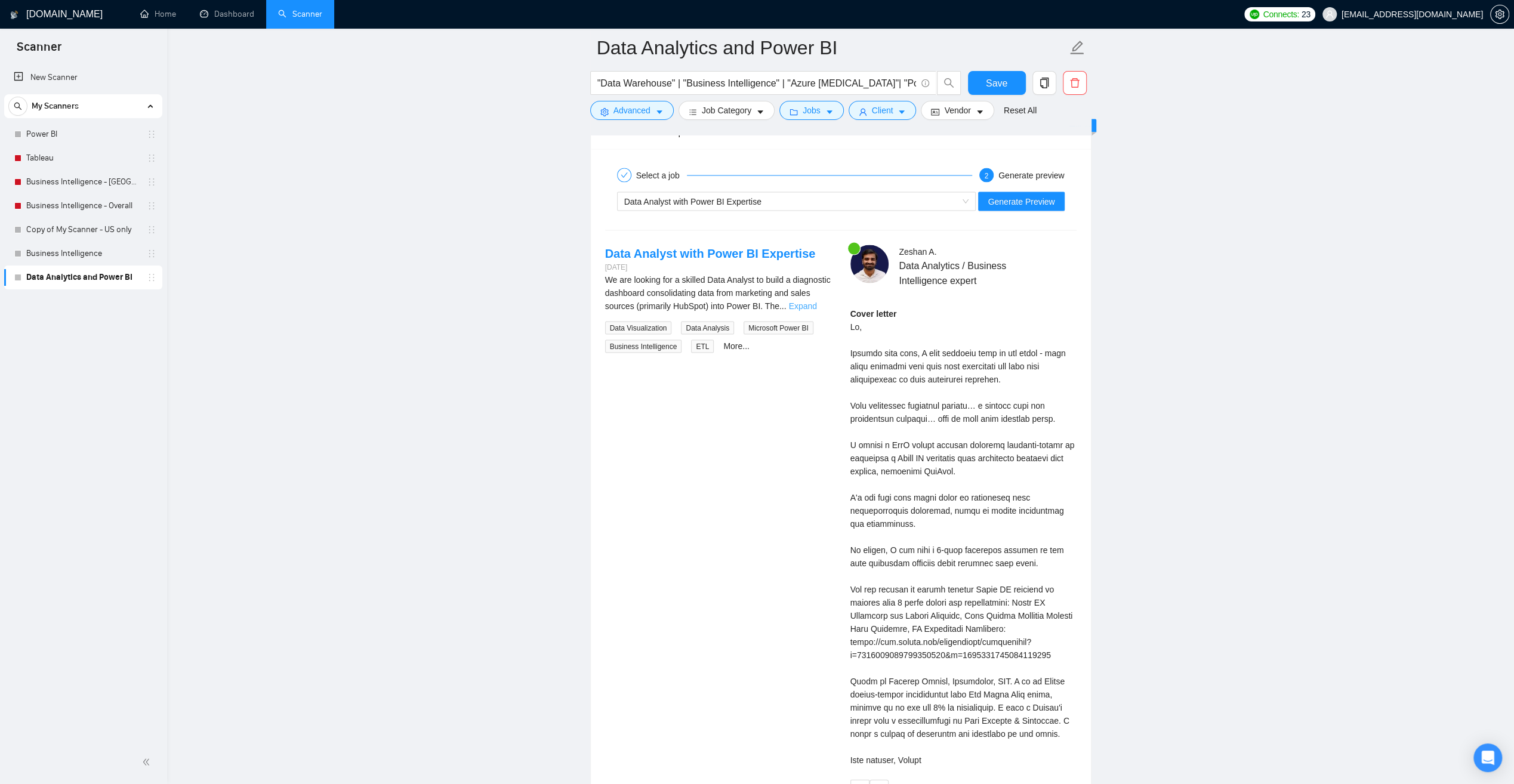
click at [816, 301] on link "Expand" at bounding box center [802, 305] width 28 height 10
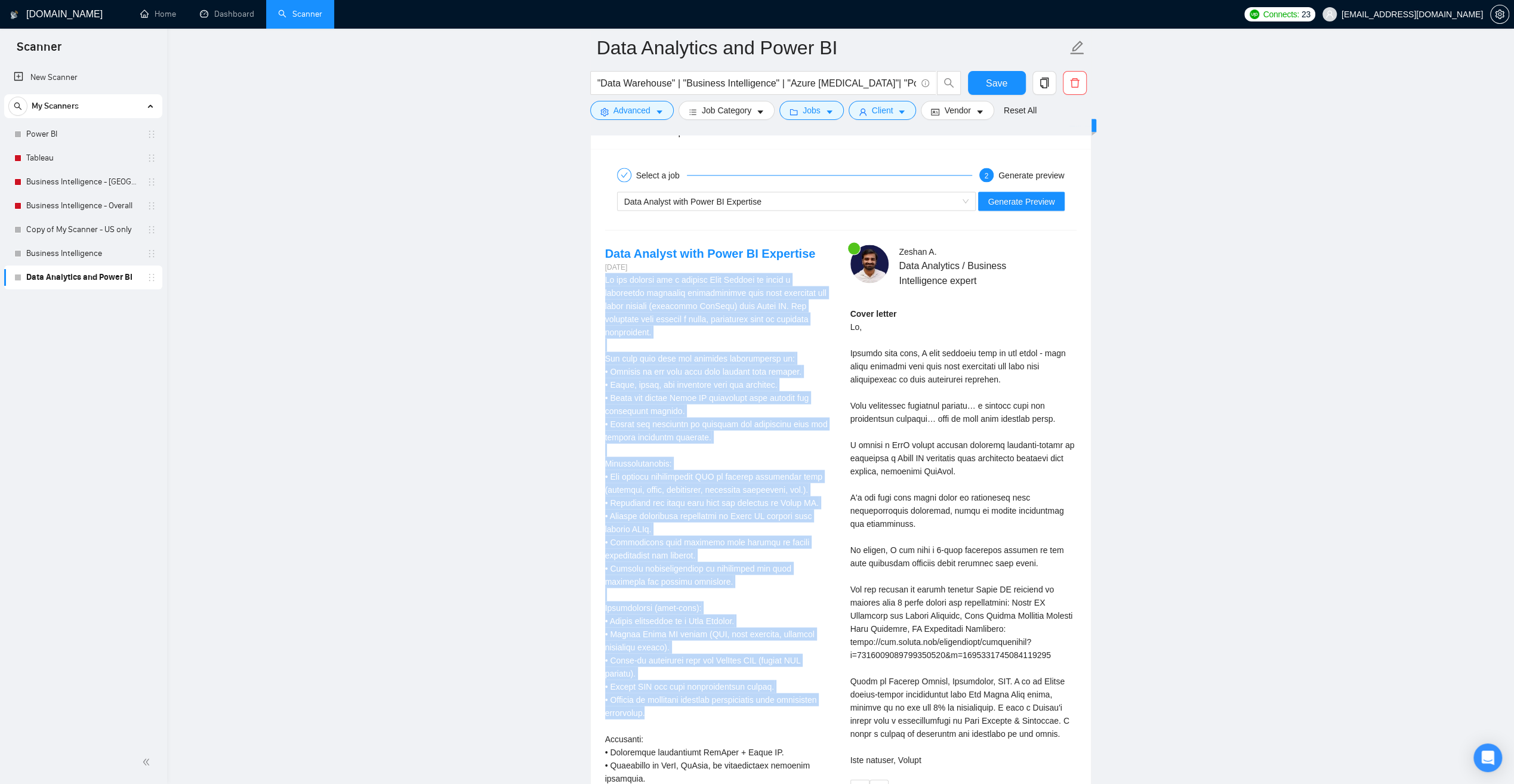
drag, startPoint x: 650, startPoint y: 704, endPoint x: 606, endPoint y: 275, distance: 431.3
click at [606, 275] on div "We are looking for a skilled Data Analyst to build a diagnostic dashboard conso…" at bounding box center [718, 607] width 226 height 670
copy div "Lo ips dolorsi ame c adipisc Elit Seddoei te incid u laboreetdo magnaaliq enima…"
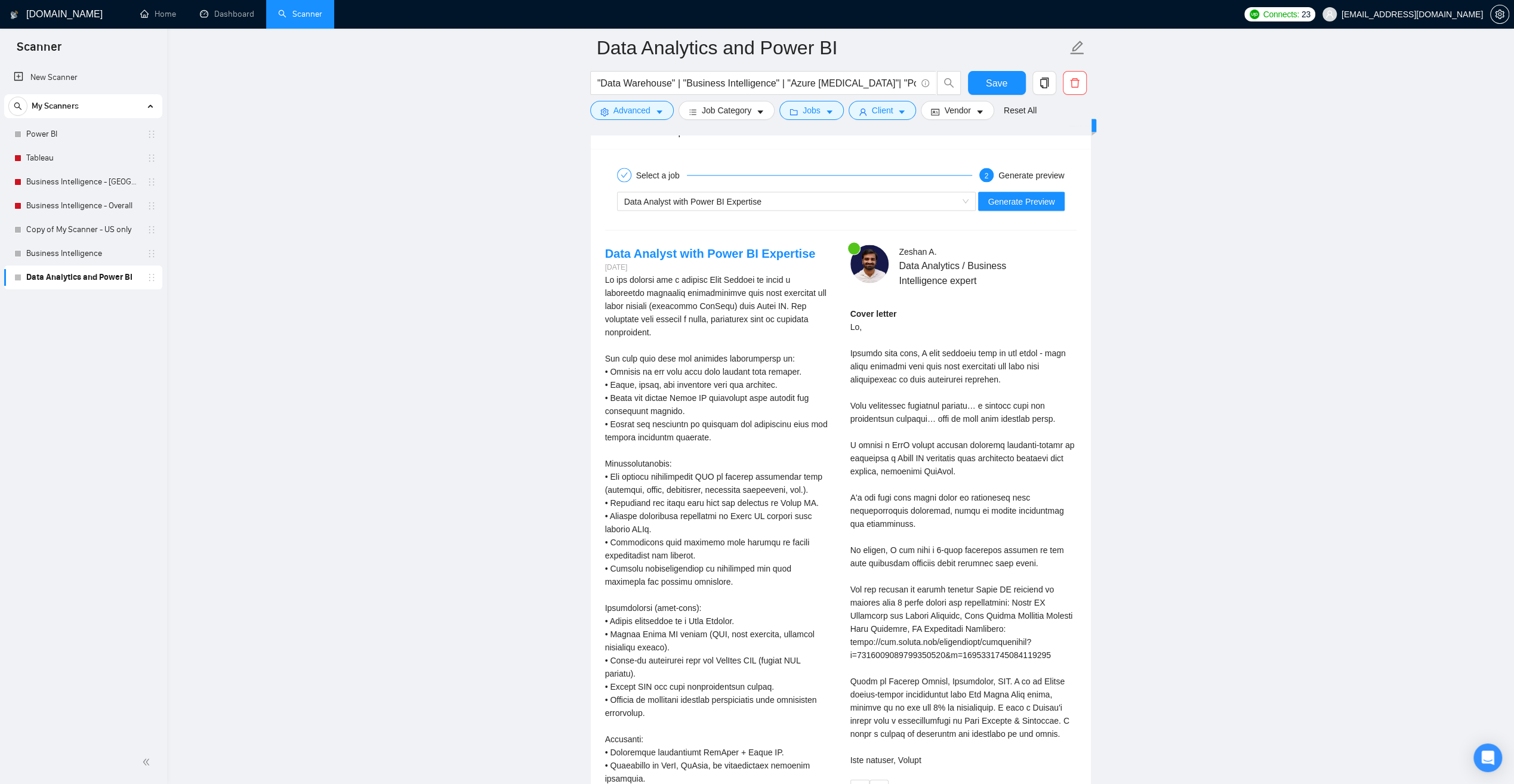
click at [978, 338] on div "Cover letter" at bounding box center [963, 536] width 226 height 459
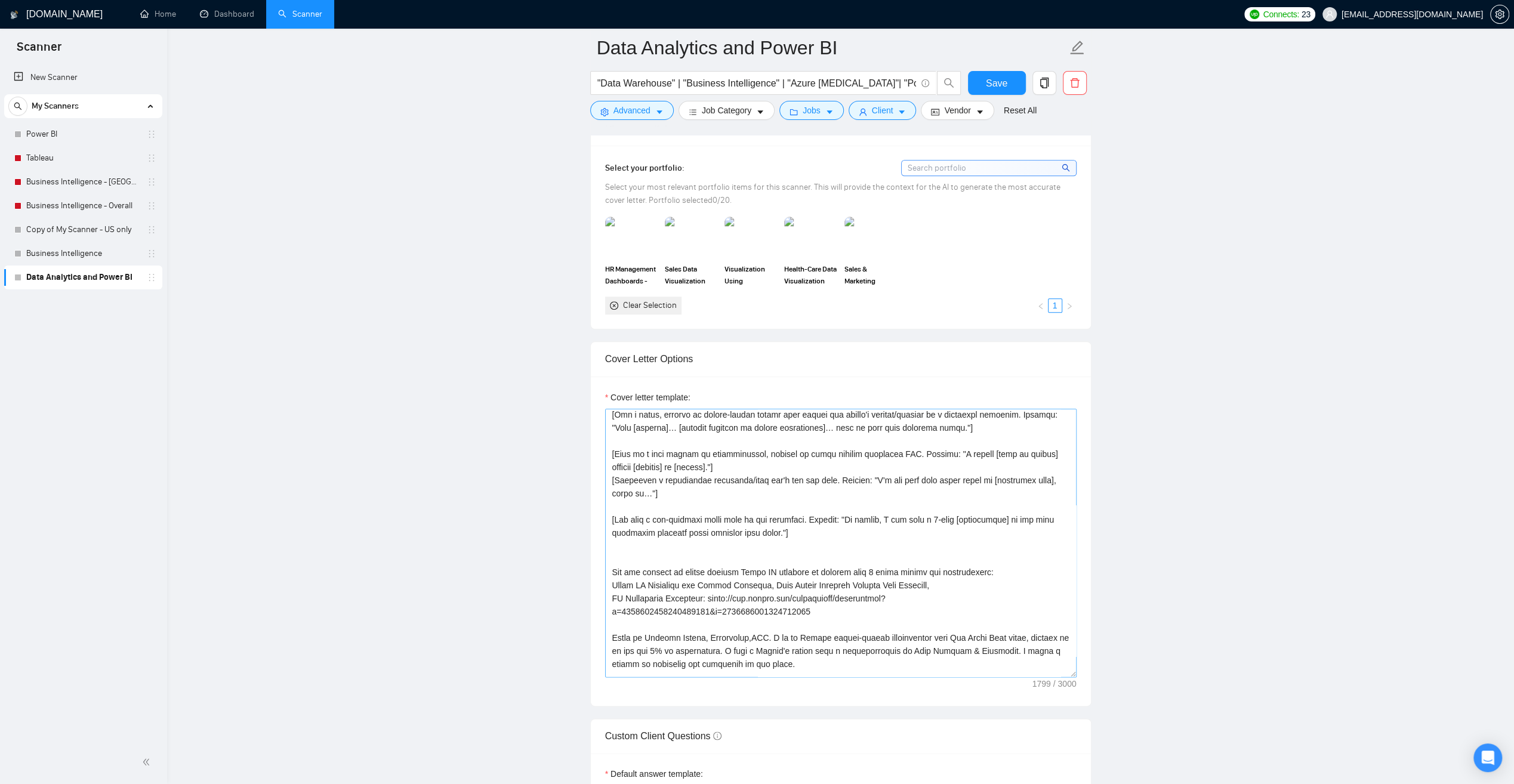
scroll to position [0, 0]
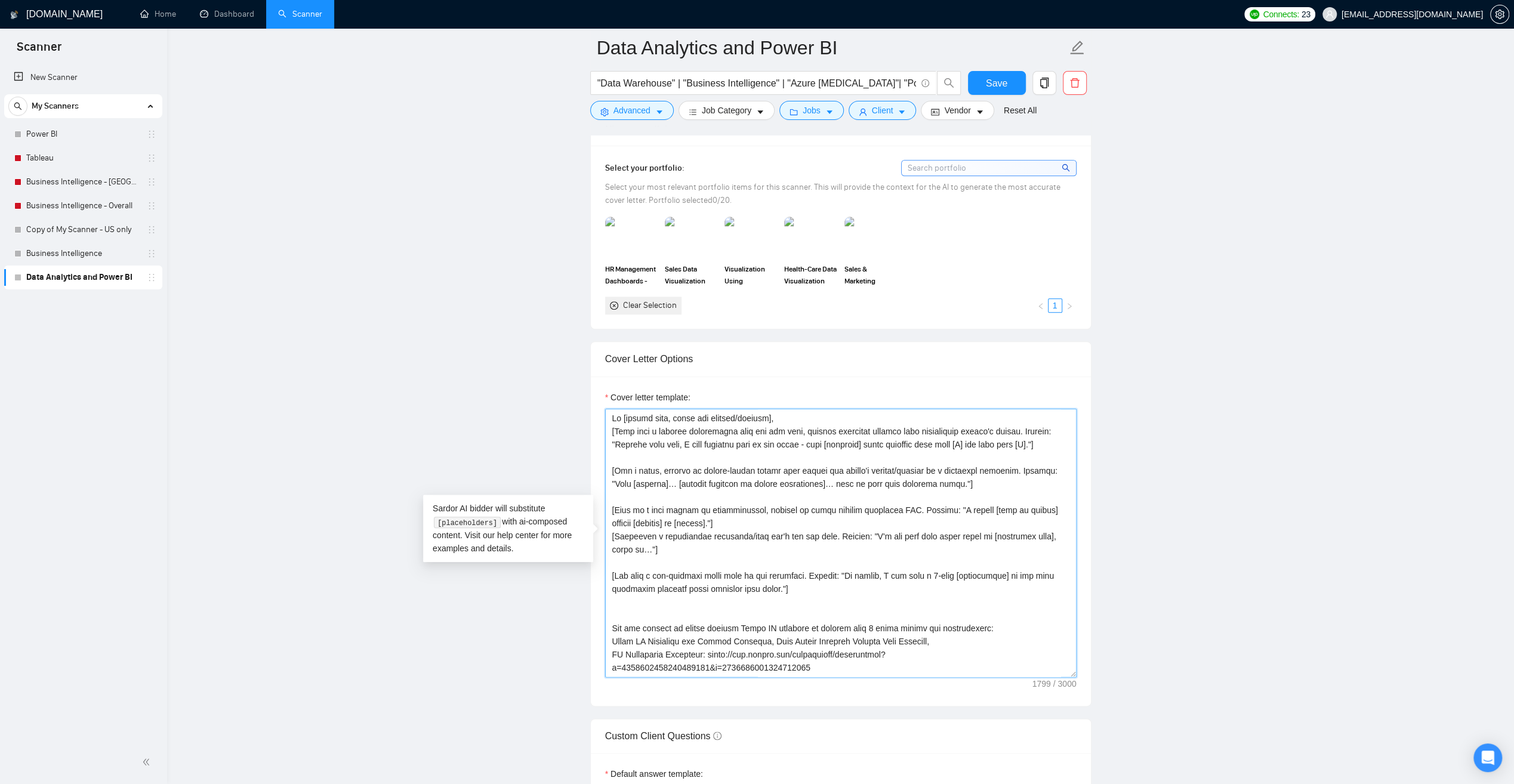
click at [839, 600] on textarea "Cover letter template:" at bounding box center [841, 543] width 472 height 269
click at [817, 600] on textarea "Cover letter template:" at bounding box center [841, 543] width 472 height 269
click at [694, 560] on textarea "Cover letter template:" at bounding box center [841, 543] width 472 height 269
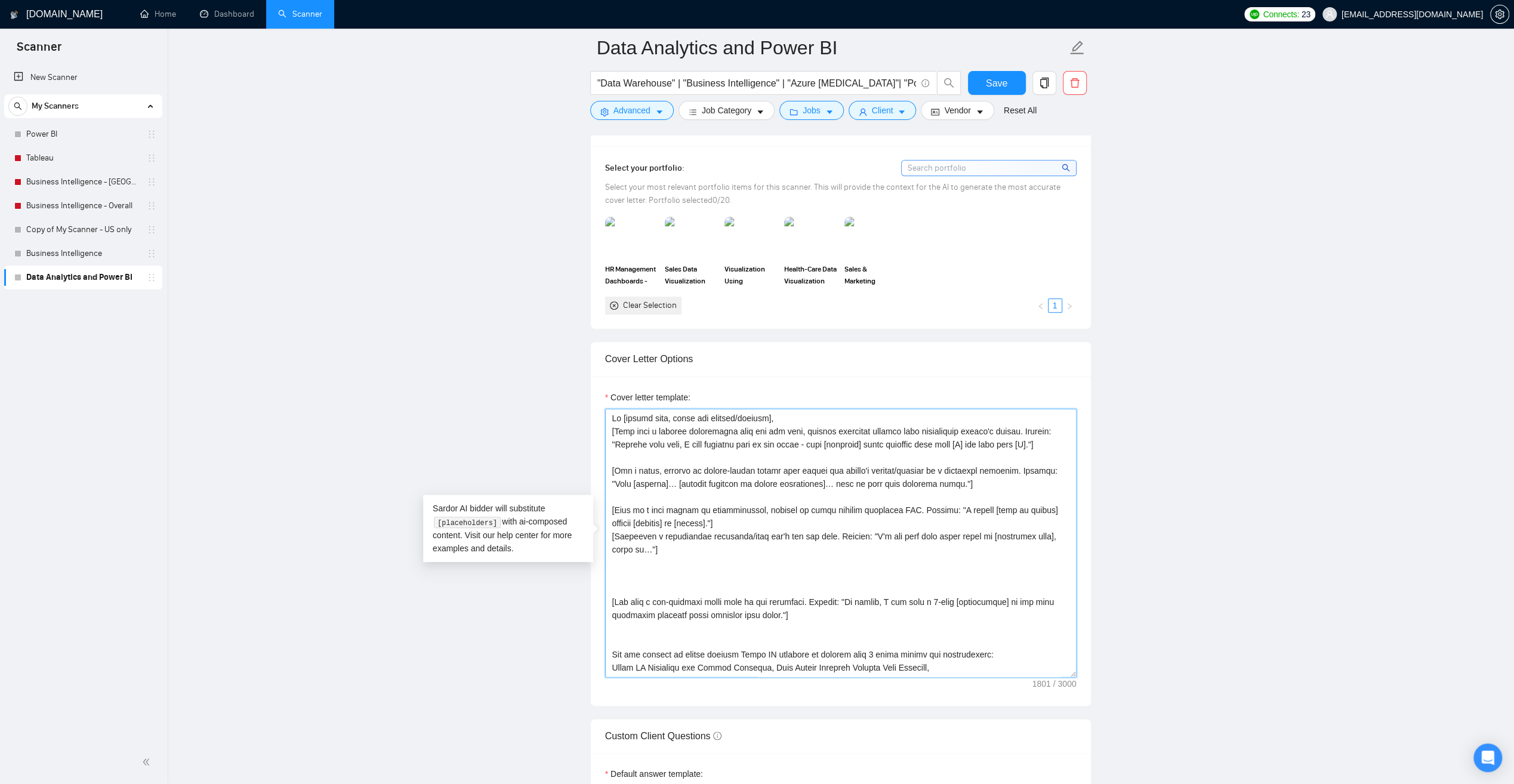
paste textarea "I’d approach your project: – Start by [connecting HubSpot API + sales/marketing…"
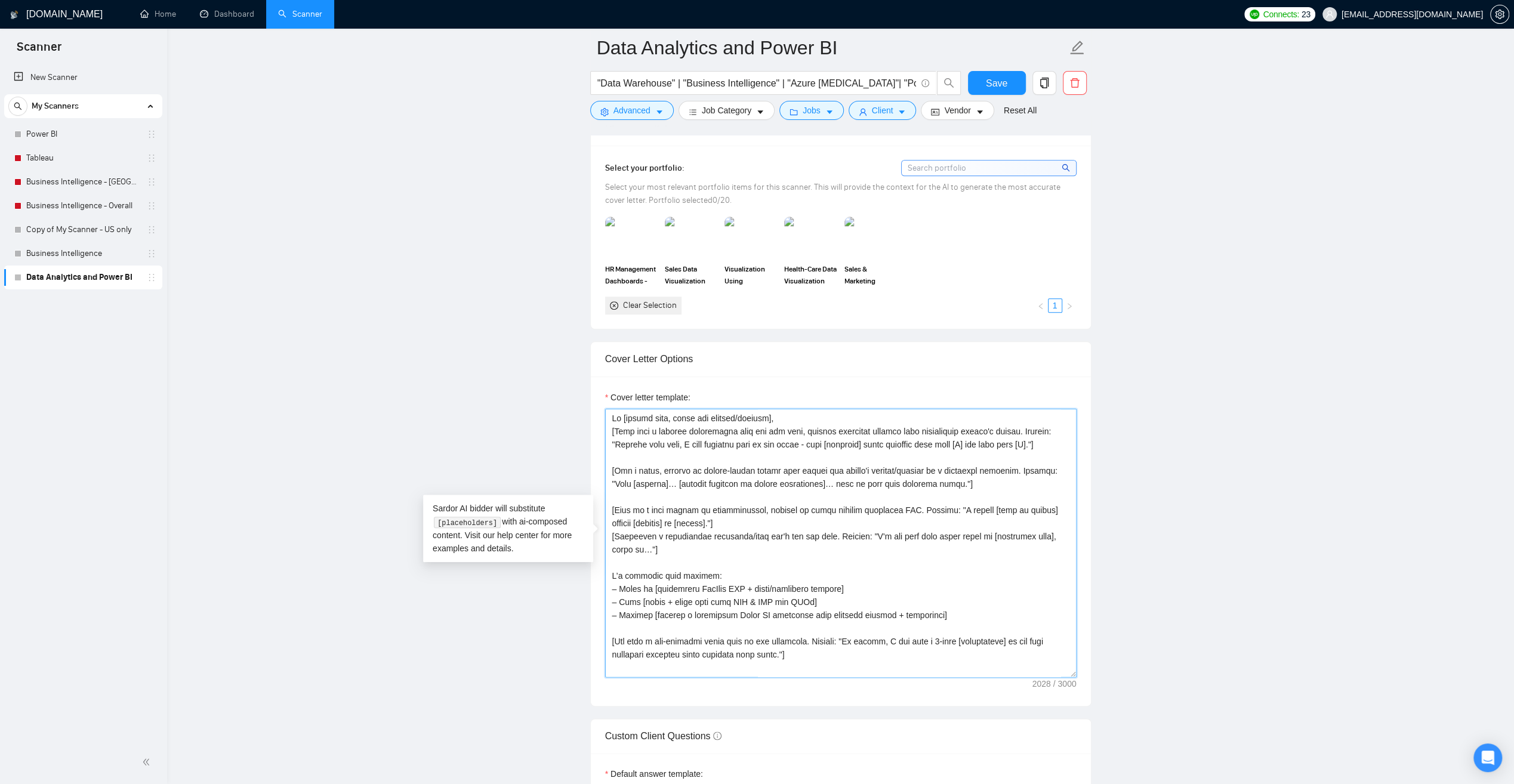
click at [854, 598] on textarea "Cover letter template:" at bounding box center [841, 543] width 472 height 269
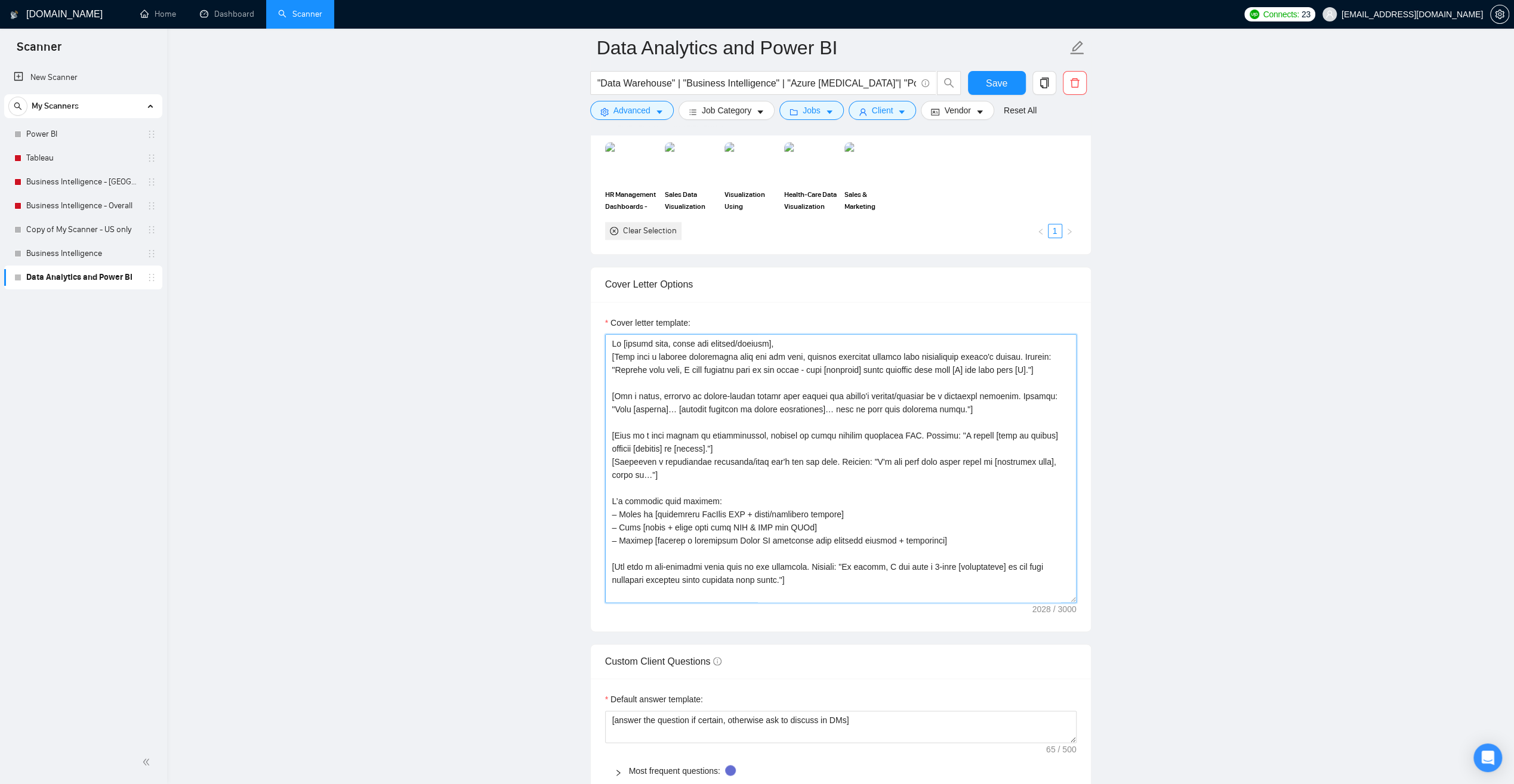
scroll to position [1134, 0]
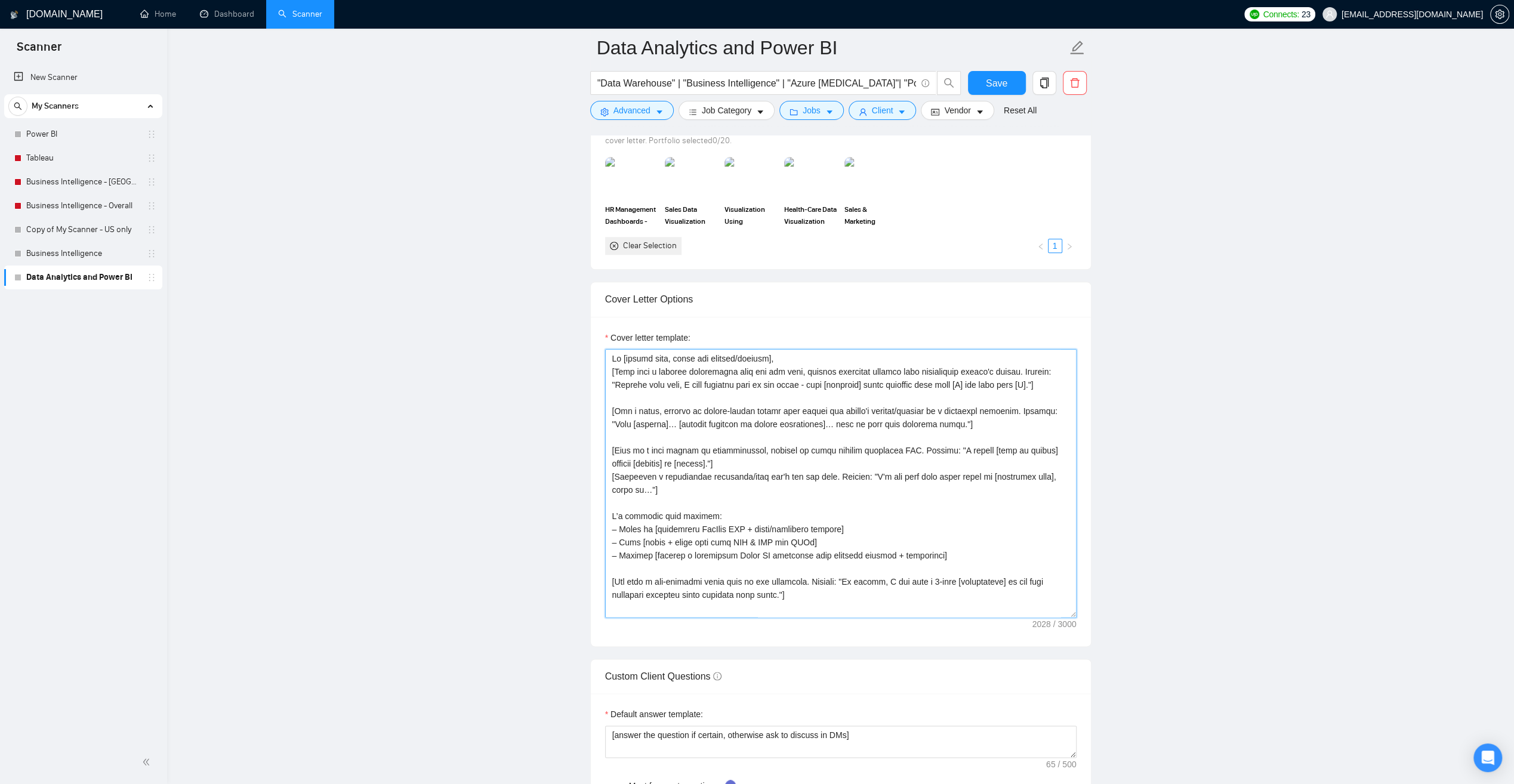
type textarea "Lo [ipsumd sita, conse adi elitsed/doeiusm], [Temp inci u laboree doloremagna a…"
